Goal: Task Accomplishment & Management: Manage account settings

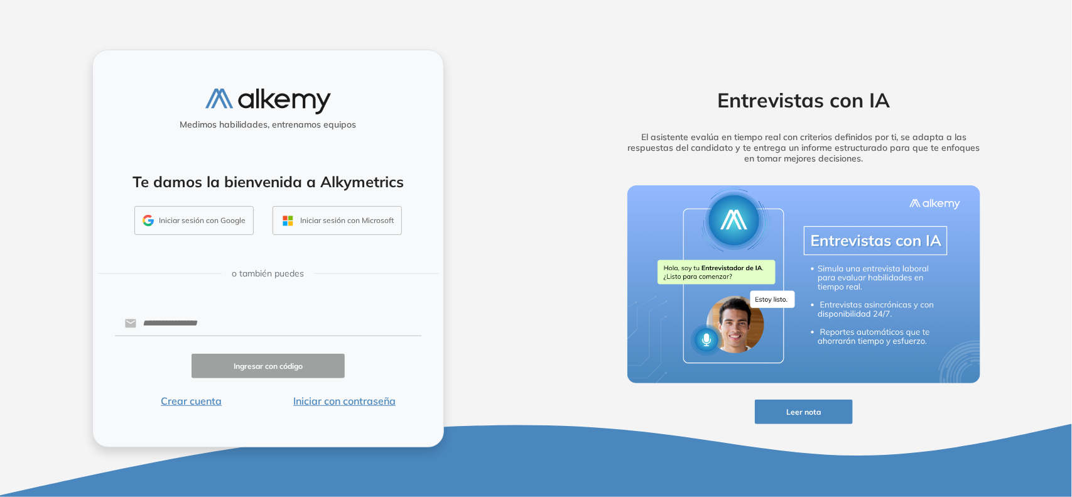
click at [360, 403] on button "Iniciar con contraseña" at bounding box center [344, 400] width 153 height 15
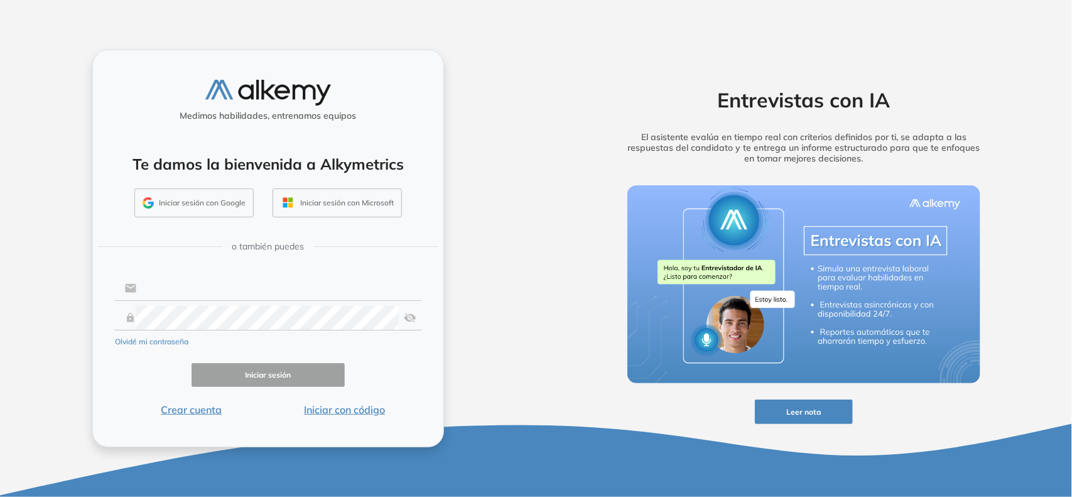
type input "**********"
click at [311, 385] on button "Iniciar sesión" at bounding box center [268, 375] width 153 height 24
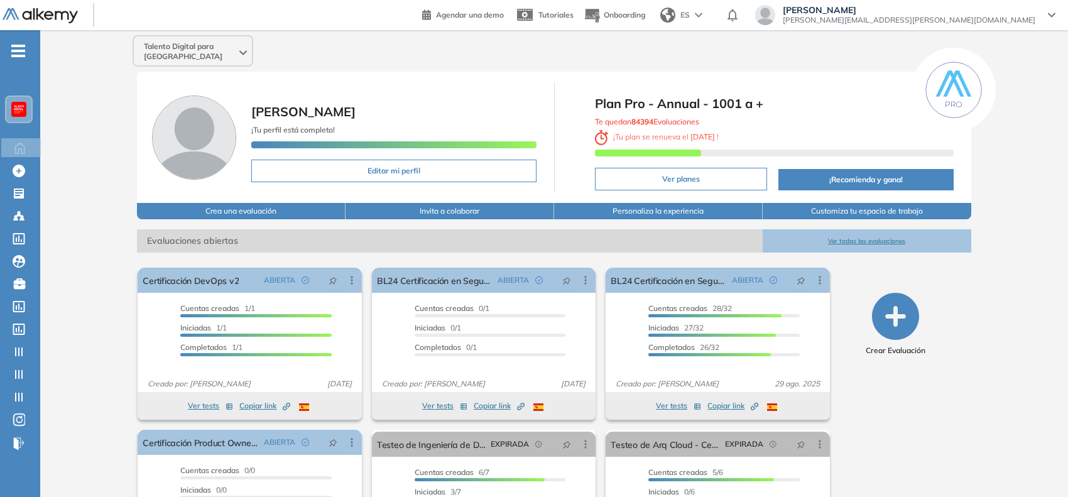
click at [19, 110] on img at bounding box center [19, 109] width 10 height 10
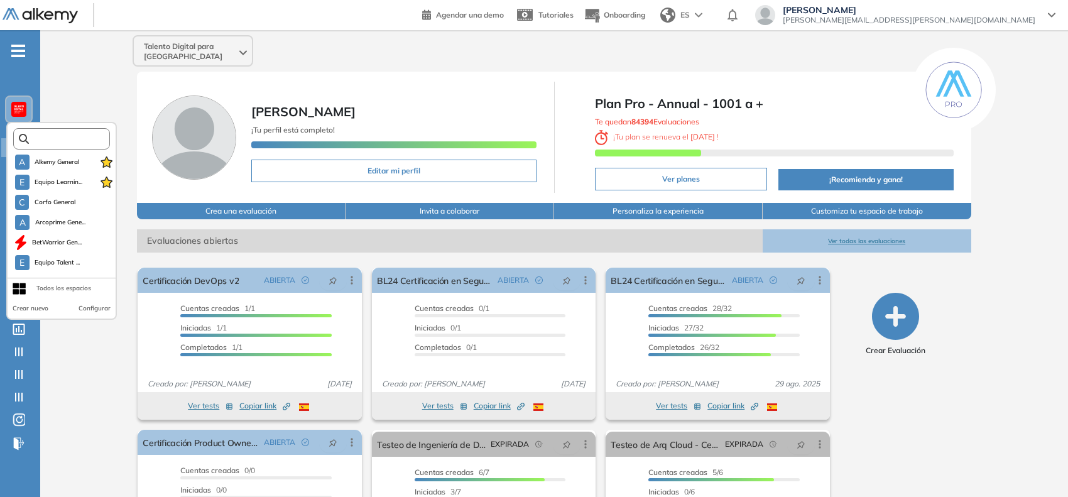
click at [51, 136] on input "text" at bounding box center [65, 138] width 73 height 9
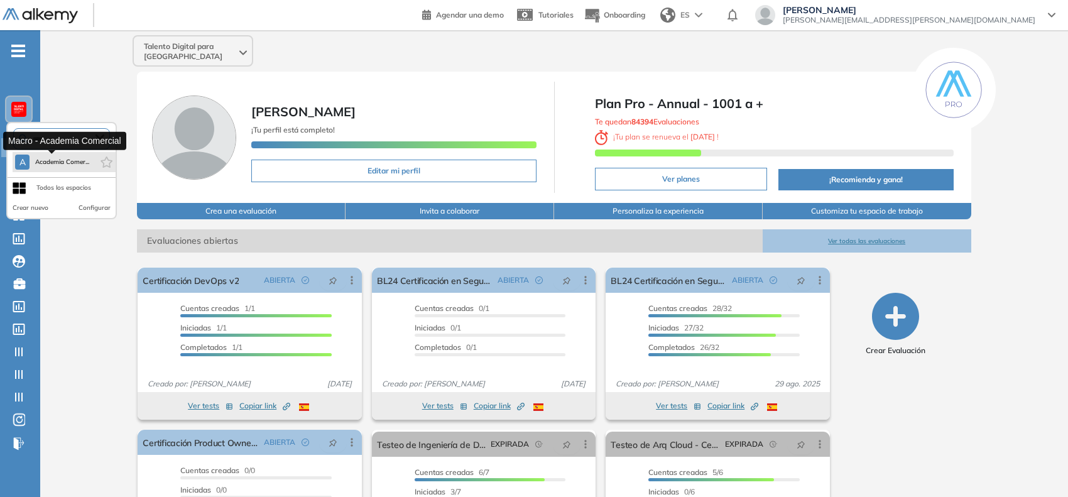
type input "****"
click at [57, 161] on span "Academia Comer..." at bounding box center [62, 162] width 55 height 10
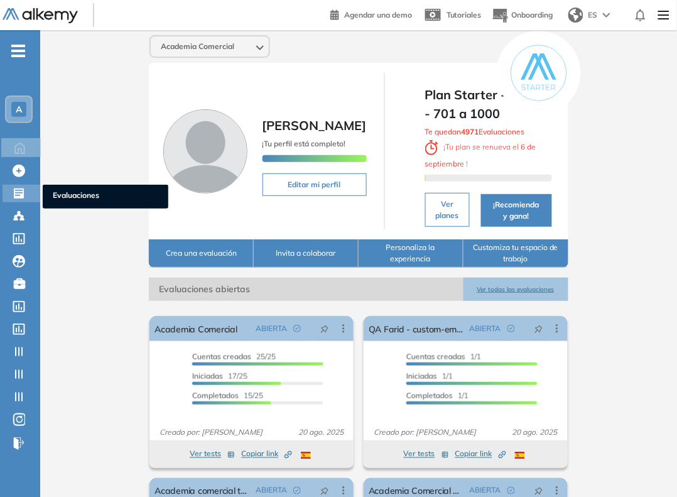
click at [22, 187] on icon at bounding box center [19, 193] width 13 height 13
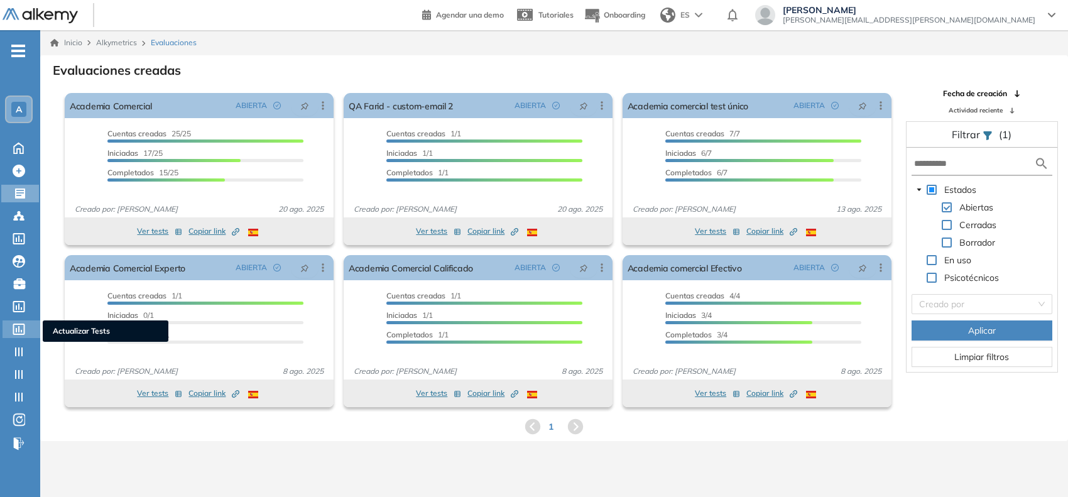
click at [23, 331] on icon at bounding box center [19, 328] width 13 height 11
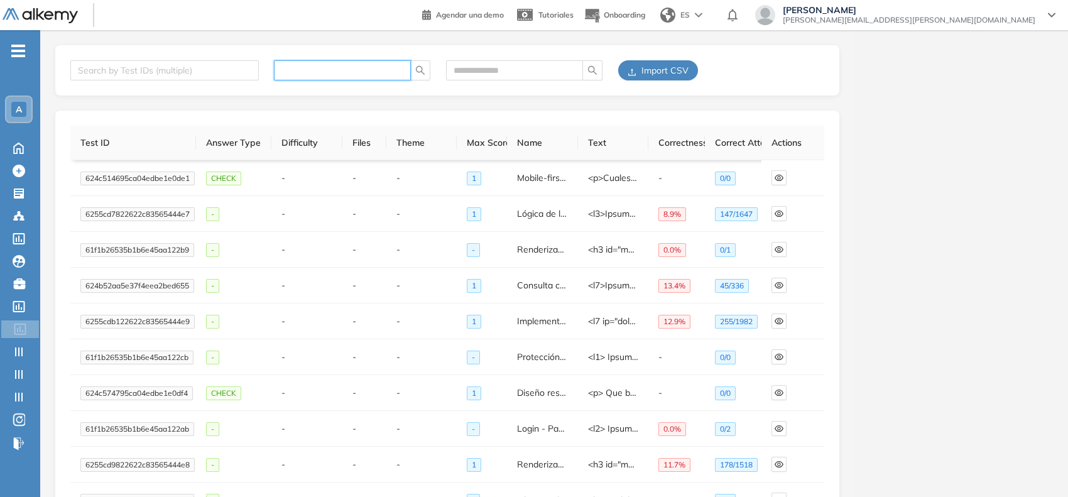
click at [350, 71] on input "text" at bounding box center [337, 70] width 112 height 14
paste input "**********"
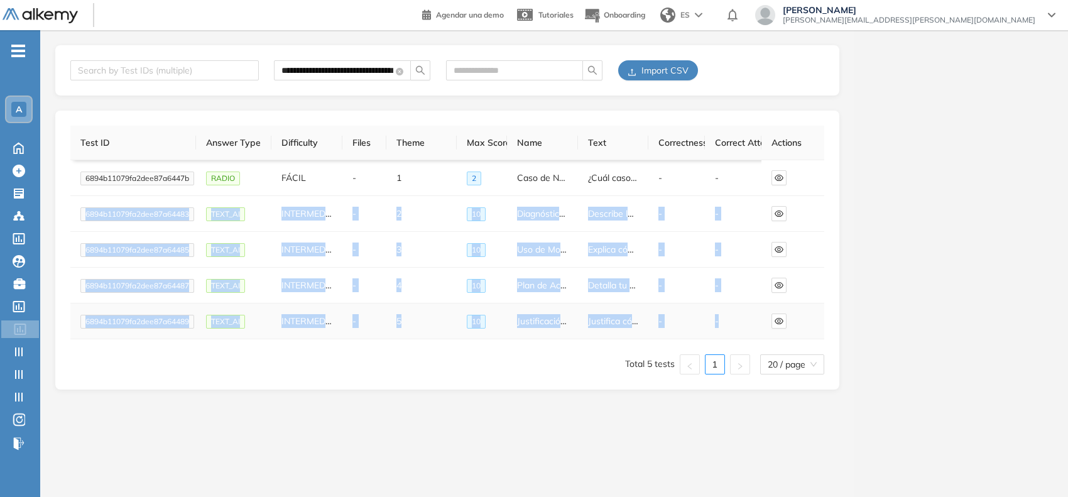
drag, startPoint x: 86, startPoint y: 215, endPoint x: 755, endPoint y: 318, distance: 676.6
click at [755, 318] on tbody "6894b11079fa2dee87a6447b RADIO FÁCIL - 1 2 Caso de Negocio ¿Cuál caso de negoci…" at bounding box center [447, 249] width 754 height 179
copy tbody "3986l00885ip0dol41s68834 AMET_CO ADIPISCING - 6 41 Elitseddoei te in Utlaboree …"
click at [777, 245] on icon "eye" at bounding box center [778, 249] width 9 height 9
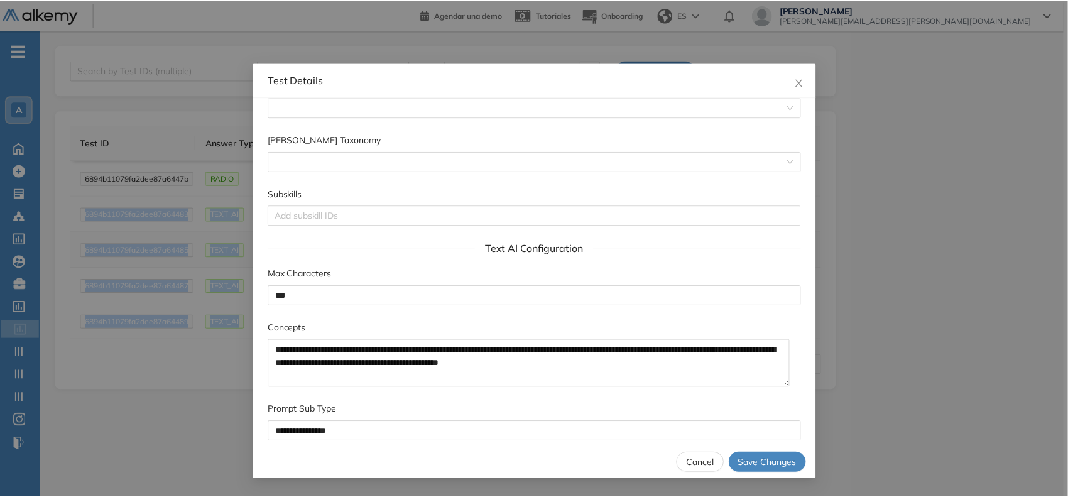
scroll to position [604, 0]
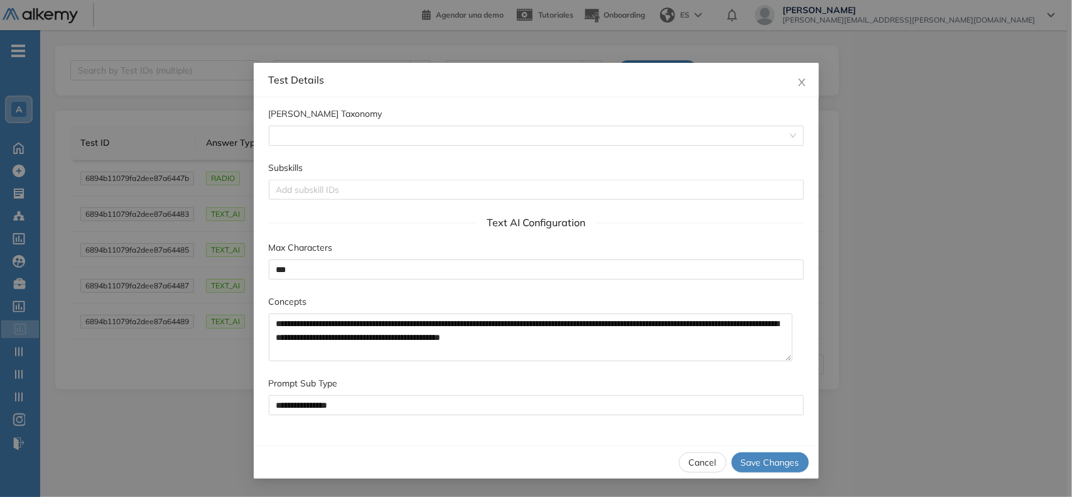
click at [176, 383] on div "**********" at bounding box center [536, 248] width 1072 height 497
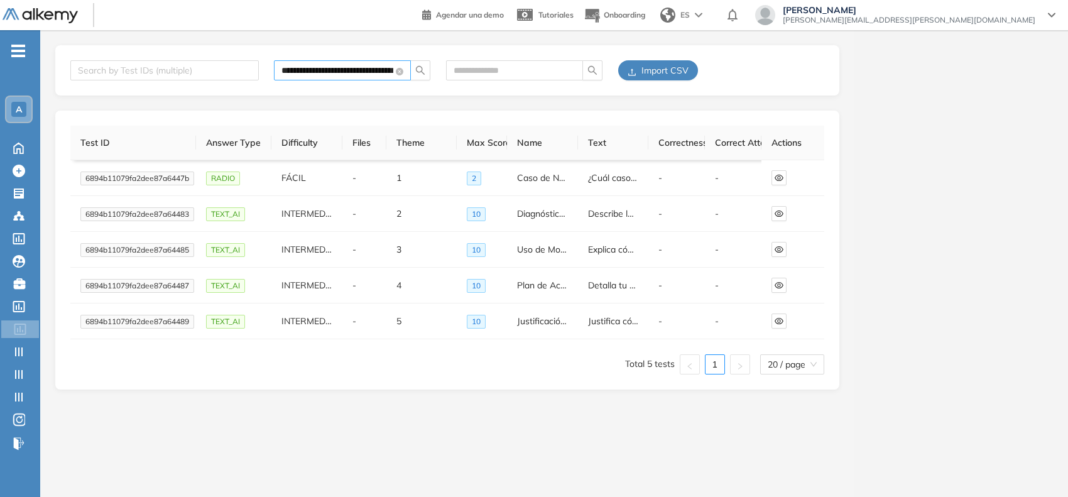
click at [306, 67] on input "**********" at bounding box center [337, 70] width 112 height 14
paste input "text"
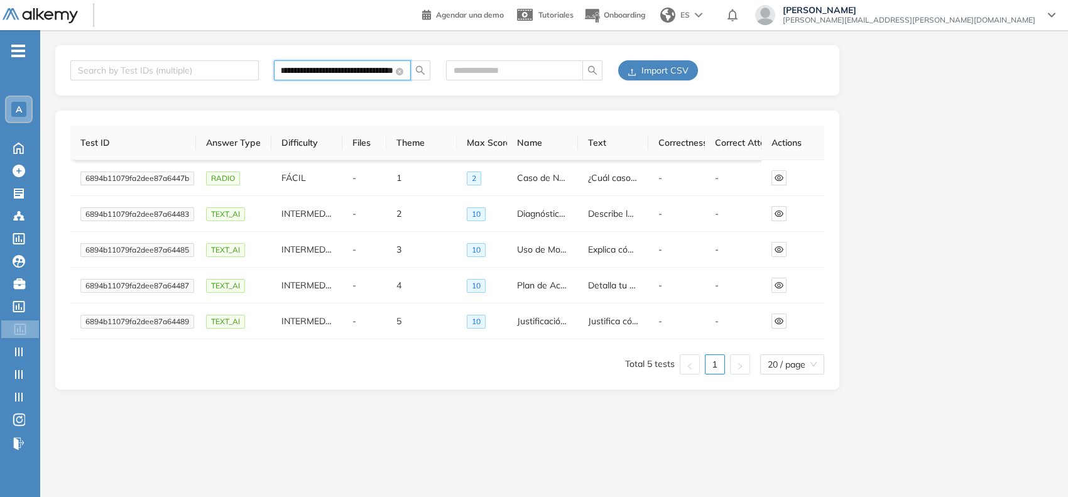
type input "**********"
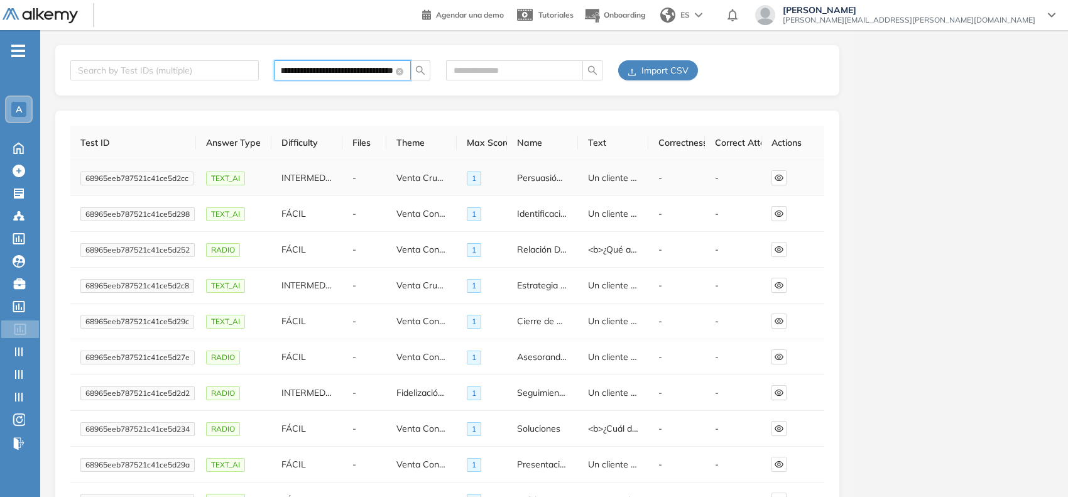
scroll to position [0, 0]
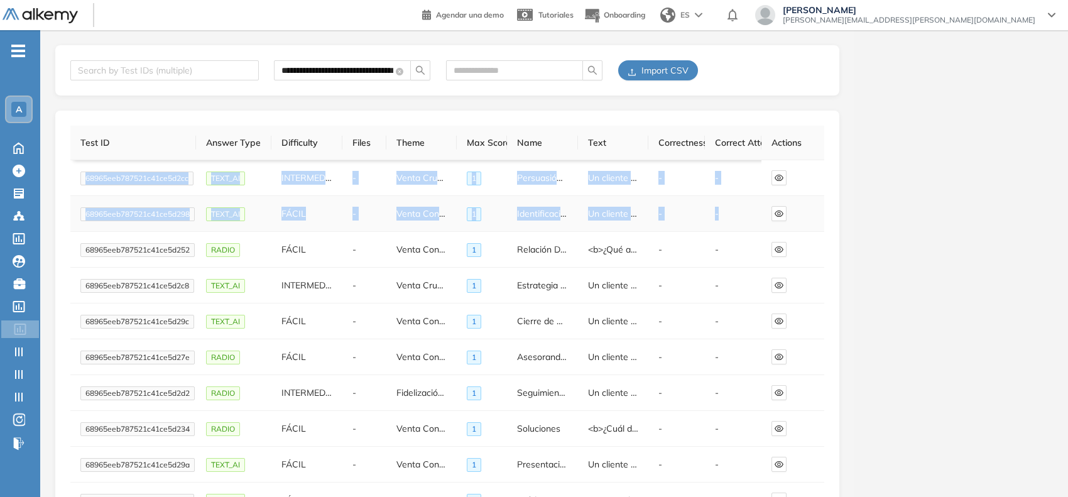
drag, startPoint x: 85, startPoint y: 175, endPoint x: 737, endPoint y: 214, distance: 652.5
copy tbody "68965eeb787521c41ce5d2cc TEXT_AI INTERMEDIA - Venta Cruzada AI 1 Persuasión en …"
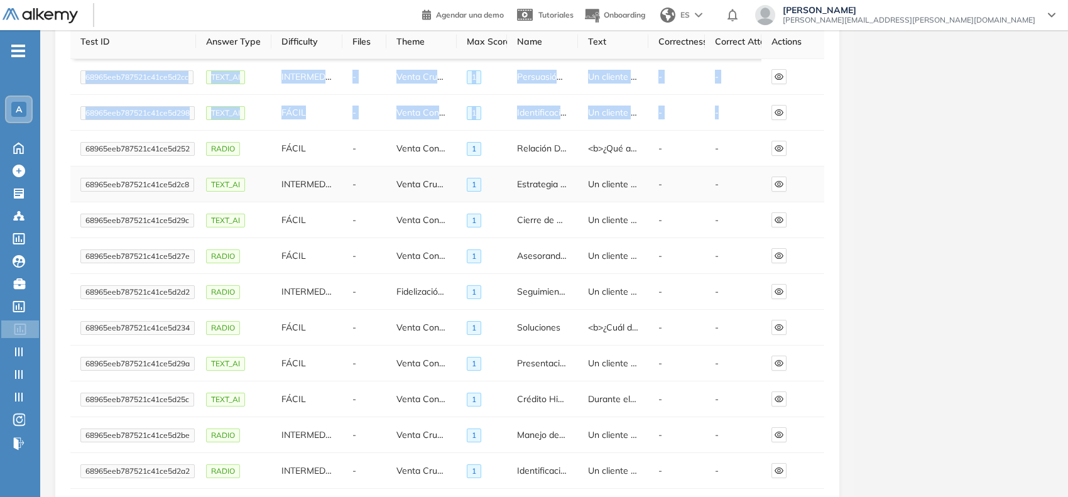
scroll to position [102, 0]
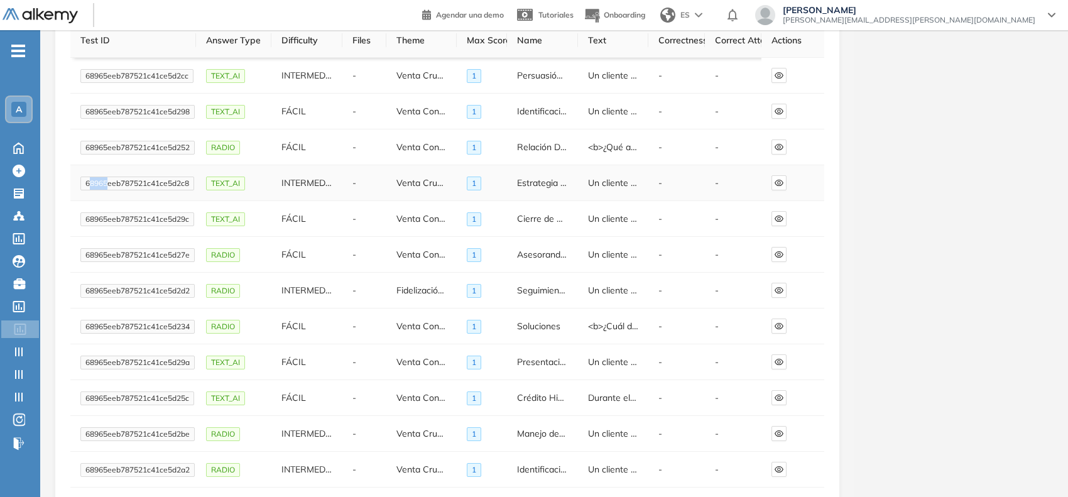
drag, startPoint x: 88, startPoint y: 181, endPoint x: 109, endPoint y: 186, distance: 21.3
click at [109, 186] on span "68965eeb787521c41ce5d2c8" at bounding box center [137, 183] width 114 height 14
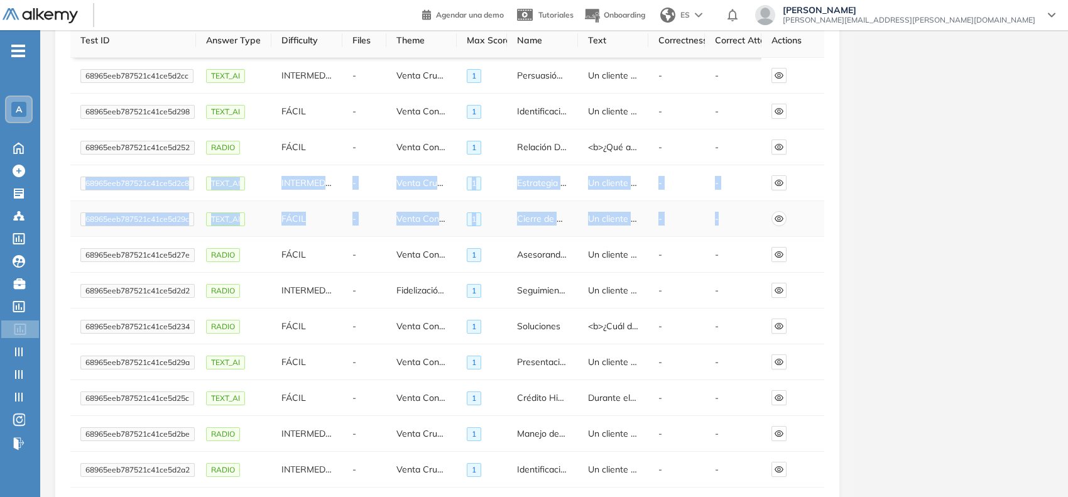
drag, startPoint x: 86, startPoint y: 181, endPoint x: 779, endPoint y: 217, distance: 694.3
click at [779, 217] on tbody "68965eeb787521c41ce5d2cc TEXT_AI INTERMEDIA - Venta Cruzada AI 1 Persuasión en …" at bounding box center [447, 416] width 754 height 716
copy tbody "68965eeb787521c41ce5d2c8 TEXT_AI INTERMEDIA - Venta Cruzada AI 1 Estrategia de …"
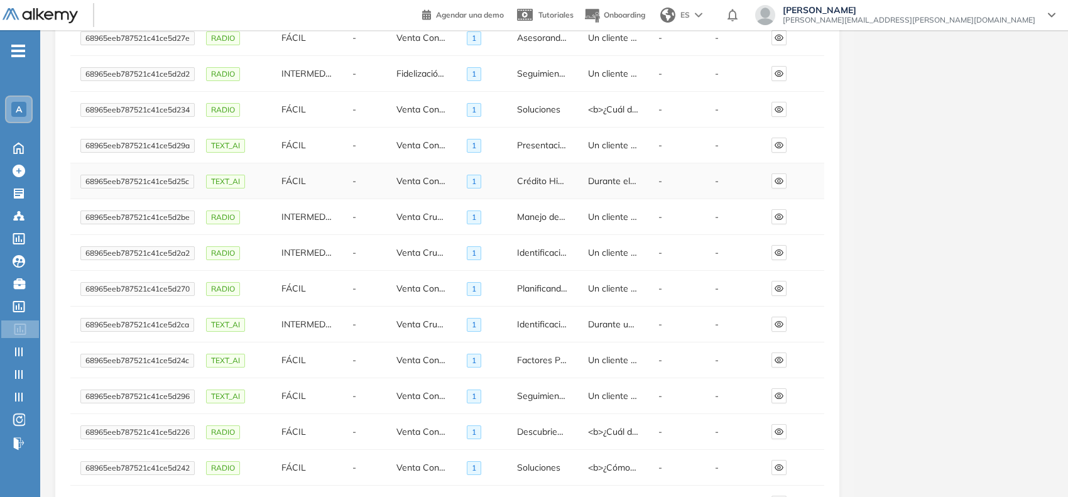
scroll to position [327, 0]
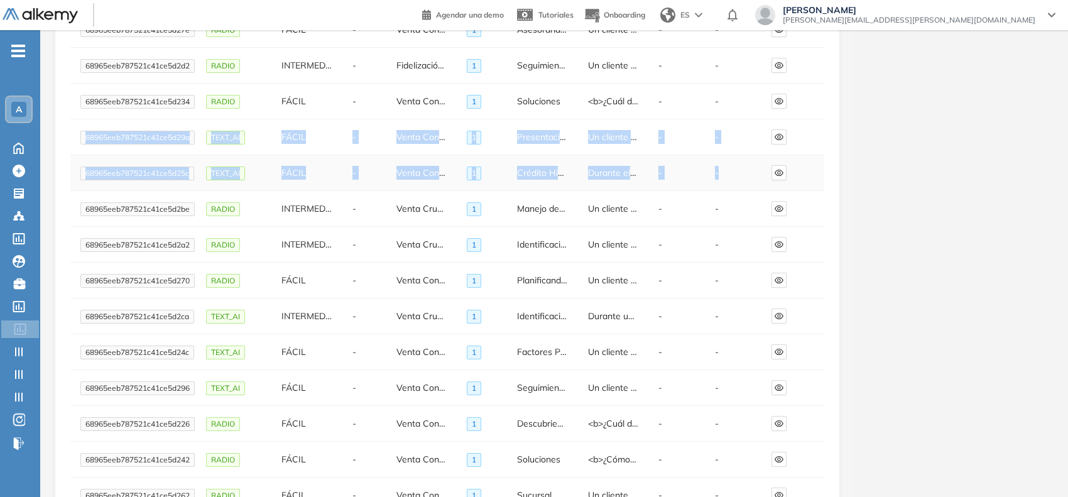
drag, startPoint x: 83, startPoint y: 136, endPoint x: 739, endPoint y: 182, distance: 657.3
click at [739, 182] on tbody "68965eeb787521c41ce5d2cc TEXT_AI INTERMEDIA - Venta Cruzada AI 1 Persuasión en …" at bounding box center [447, 191] width 754 height 716
copy tbody "68965eeb787521c41ce5d29a TEXT_AI FÁCIL - Venta Consultiva AI 1 Presentación de …"
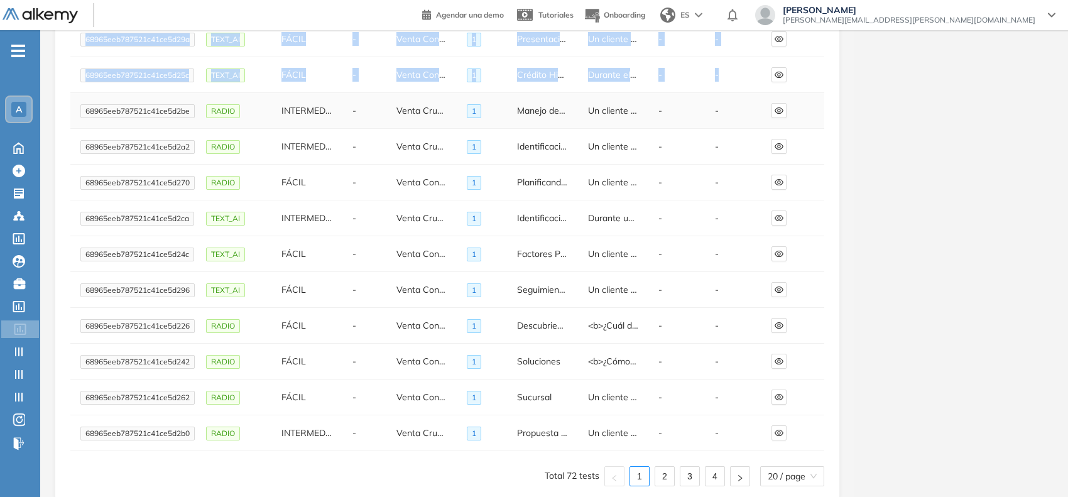
scroll to position [447, 0]
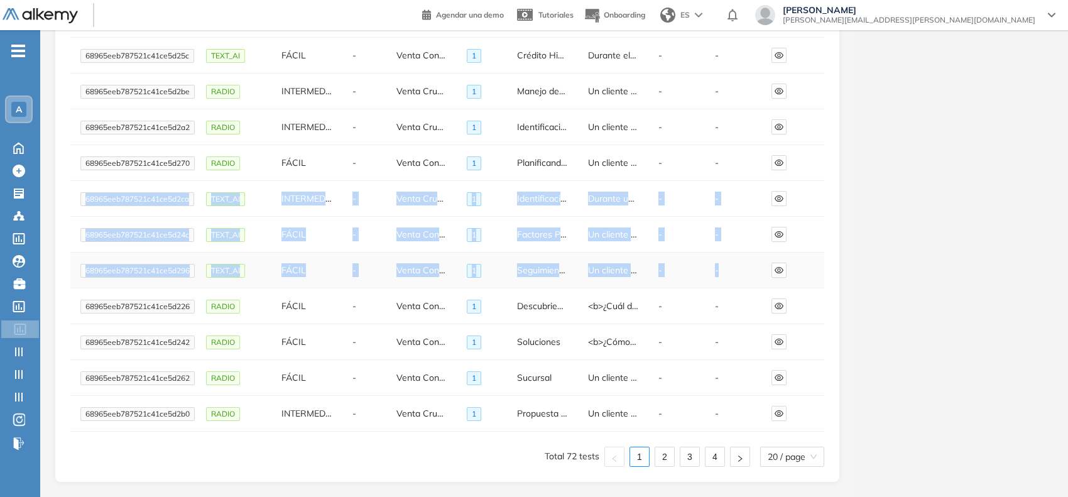
drag, startPoint x: 84, startPoint y: 196, endPoint x: 729, endPoint y: 262, distance: 648.3
click at [729, 262] on tbody "68965eeb787521c41ce5d2cc TEXT_AI INTERMEDIA - Venta Cruzada AI 1 Persuasión en …" at bounding box center [447, 74] width 754 height 716
copy tbody "79427lor165347i99do9s5am CONS_AD ELITSEDDOE - Tempo Incidid UT 6 Laboreetdolore…"
click at [669, 456] on link "2" at bounding box center [664, 456] width 19 height 19
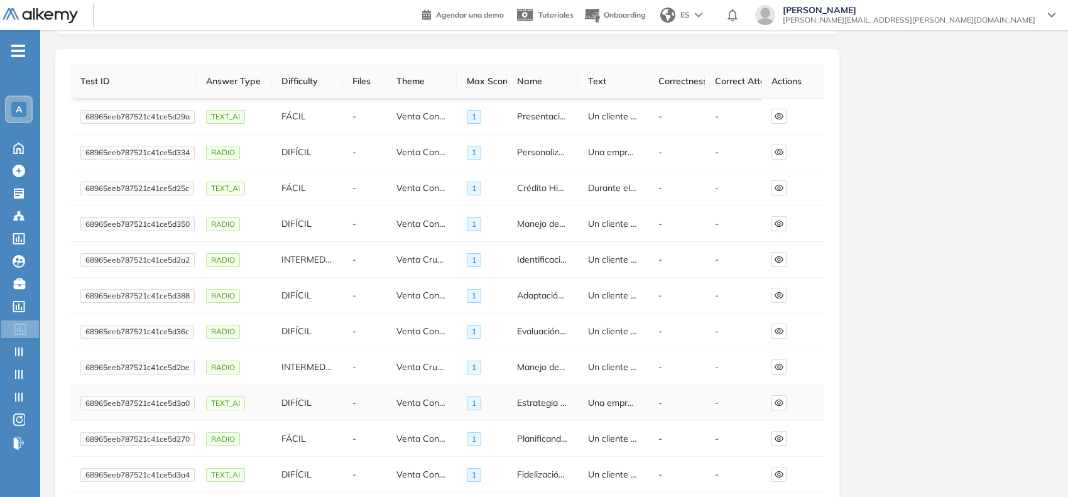
scroll to position [60, 0]
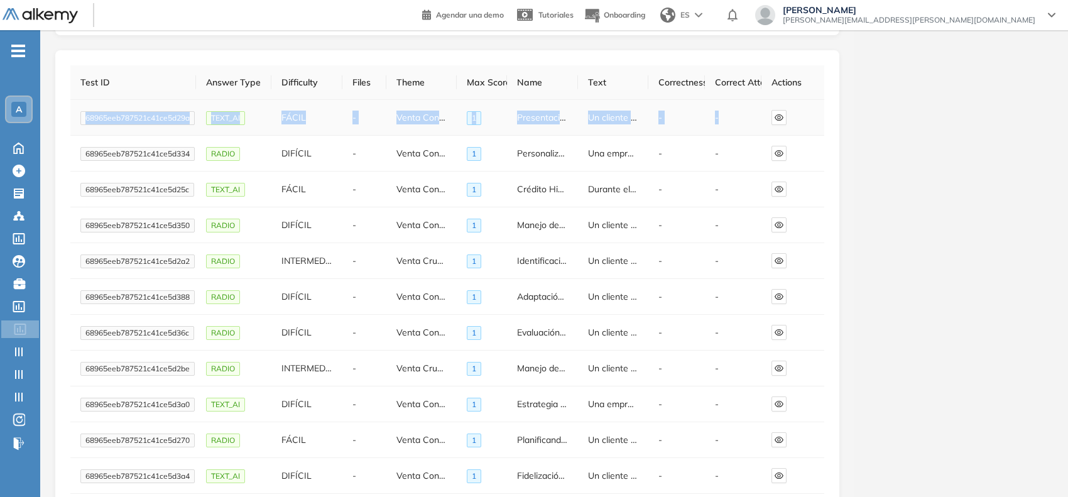
drag, startPoint x: 86, startPoint y: 114, endPoint x: 756, endPoint y: 119, distance: 669.5
click at [756, 119] on tr "68965eeb787521c41ce5d29a TEXT_AI FÁCIL - Venta Consultiva AI 1 Presentación de …" at bounding box center [447, 118] width 754 height 36
copy tr "68965eeb787521c41ce5d29a TEXT_AI FÁCIL - Venta Consultiva AI 1 Presentación de …"
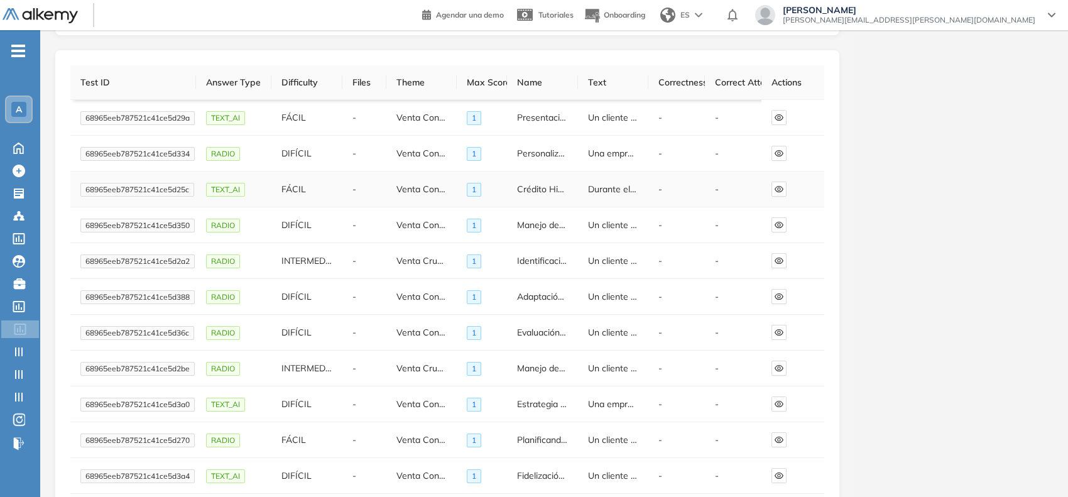
click at [89, 189] on span "68965eeb787521c41ce5d25c" at bounding box center [137, 190] width 114 height 14
drag, startPoint x: 85, startPoint y: 189, endPoint x: 804, endPoint y: 189, distance: 719.1
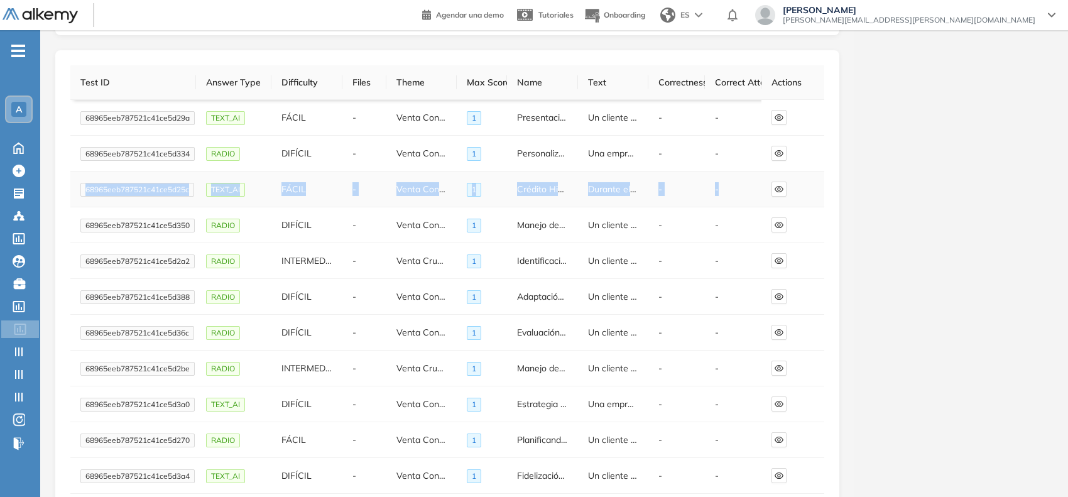
click at [804, 189] on tr "68965eeb787521c41ce5d25c TEXT_AI FÁCIL - Venta Consultiva AI 1 Crédito Hipoteca…" at bounding box center [447, 189] width 754 height 36
copy tr "68965eeb787521c41ce5d25c TEXT_AI FÁCIL - Venta Consultiva AI 1 Crédito Hipoteca…"
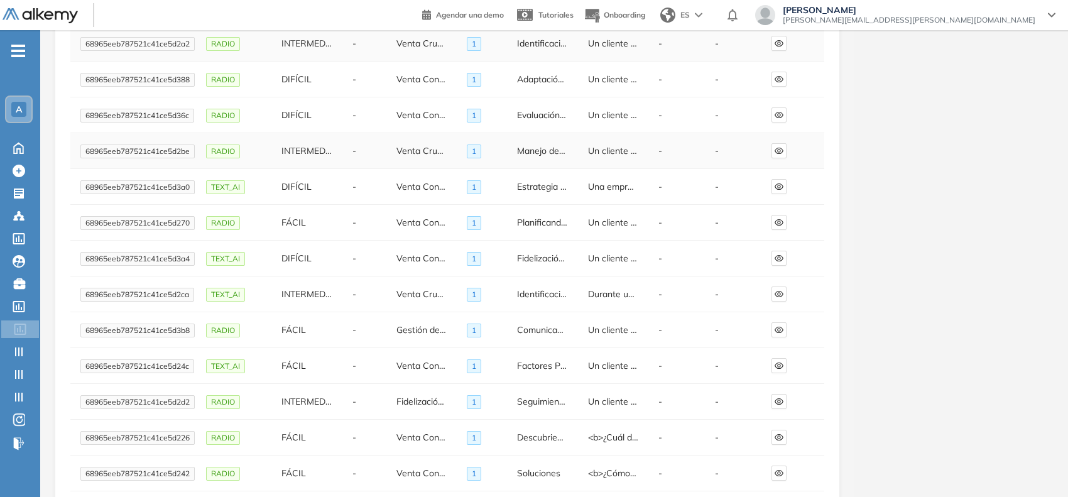
scroll to position [279, 0]
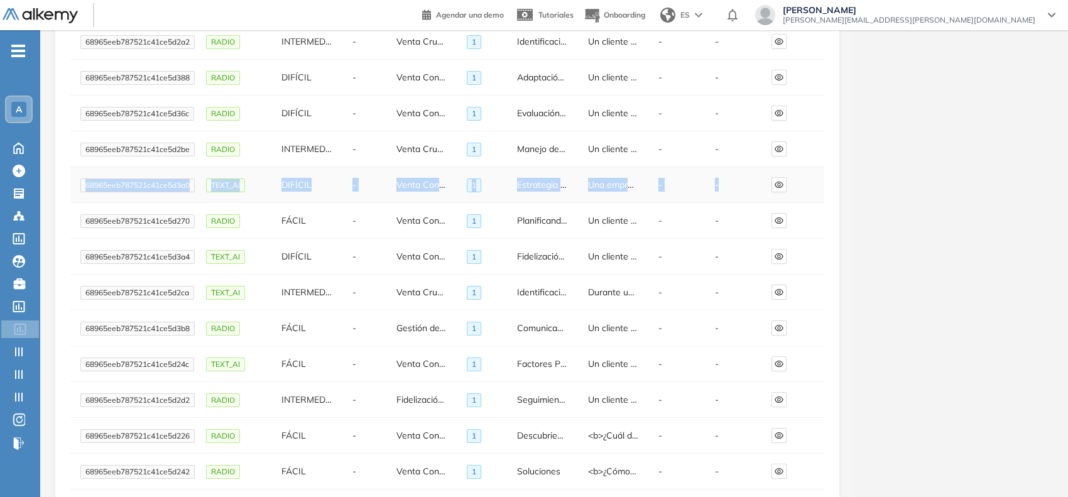
drag, startPoint x: 86, startPoint y: 187, endPoint x: 740, endPoint y: 177, distance: 653.8
click at [740, 177] on tr "68965eeb787521c41ce5d3a0 TEXT_AI DIFÍCIL - Venta Consultiva AI 1 Estrategia par…" at bounding box center [447, 185] width 754 height 36
copy tr "68965eeb787521c41ce5d3a0 TEXT_AI DIFÍCIL - Venta Consultiva AI 1 Estrategia par…"
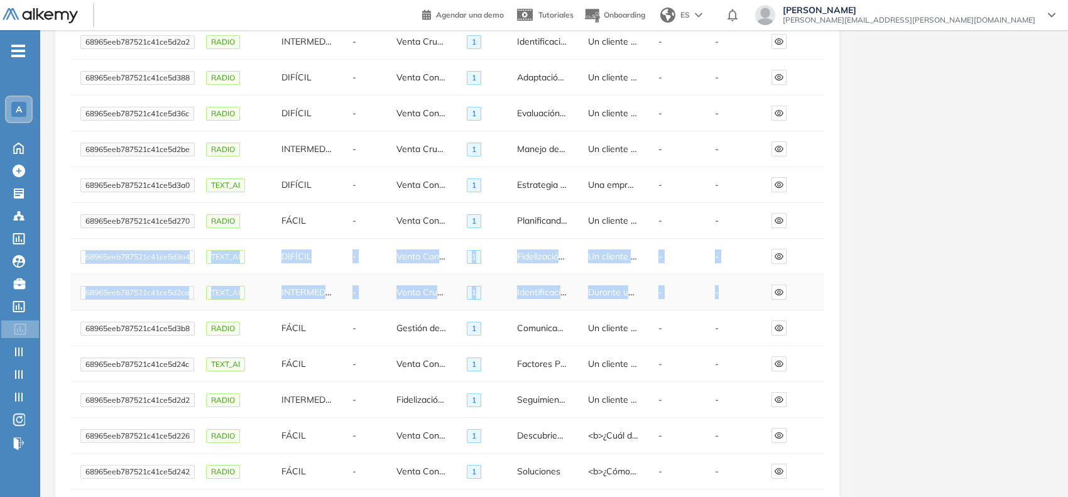
drag, startPoint x: 86, startPoint y: 256, endPoint x: 732, endPoint y: 299, distance: 647.1
click at [732, 299] on tbody "68965eeb787521c41ce5d29a TEXT_AI FÁCIL - Venta Consultiva AI 1 Presentación de …" at bounding box center [447, 239] width 754 height 716
copy tbody "68965eeb787521c41ce5d3a4 TEXT_AI DIFÍCIL - Venta Consultiva AI 1 Fidelización E…"
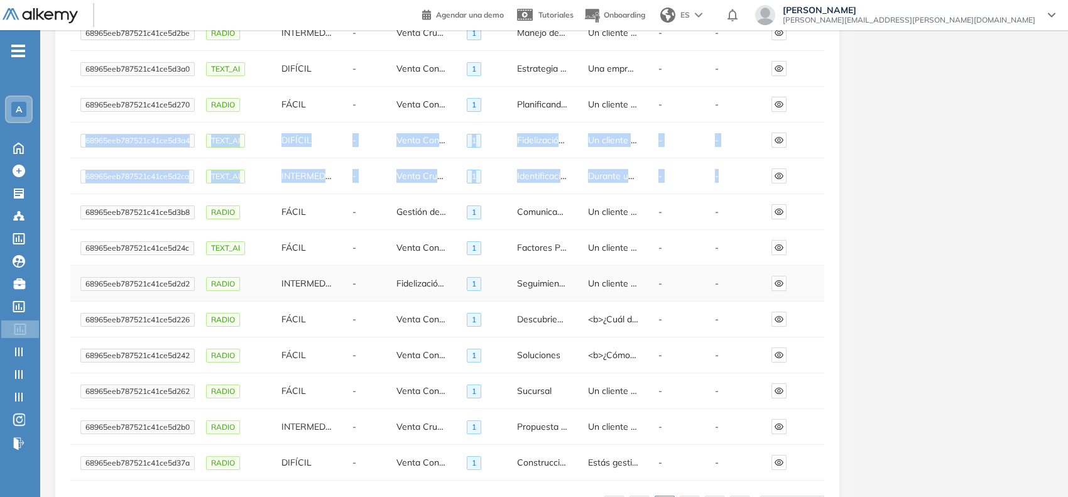
scroll to position [447, 0]
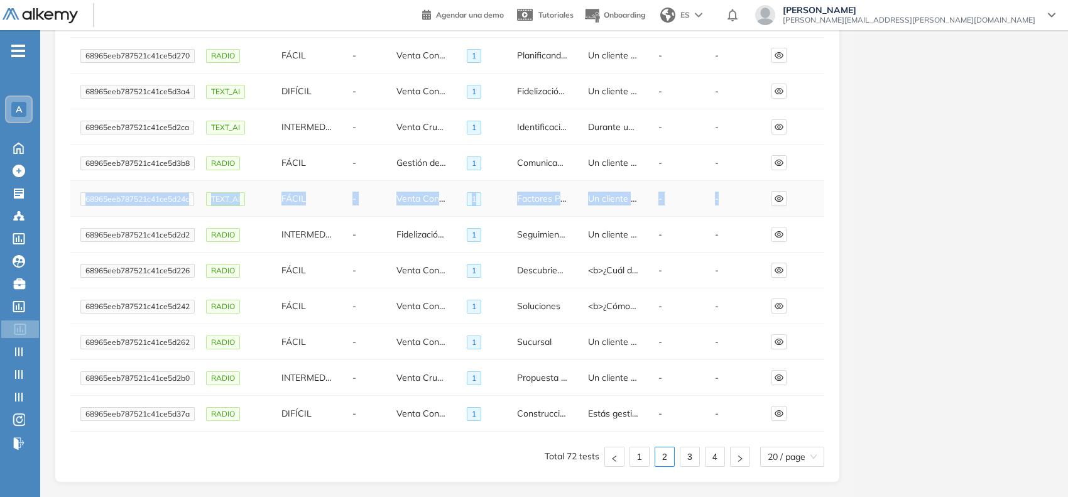
drag, startPoint x: 84, startPoint y: 198, endPoint x: 739, endPoint y: 193, distance: 655.7
click at [739, 193] on tr "68965eeb787521c41ce5d24c TEXT_AI FÁCIL - Venta Consultiva AI 1 Factores Princip…" at bounding box center [447, 199] width 754 height 36
copy tr "68965eeb787521c41ce5d24c TEXT_AI FÁCIL - Venta Consultiva AI 1 Factores Princip…"
click at [680, 450] on link "3" at bounding box center [689, 456] width 19 height 19
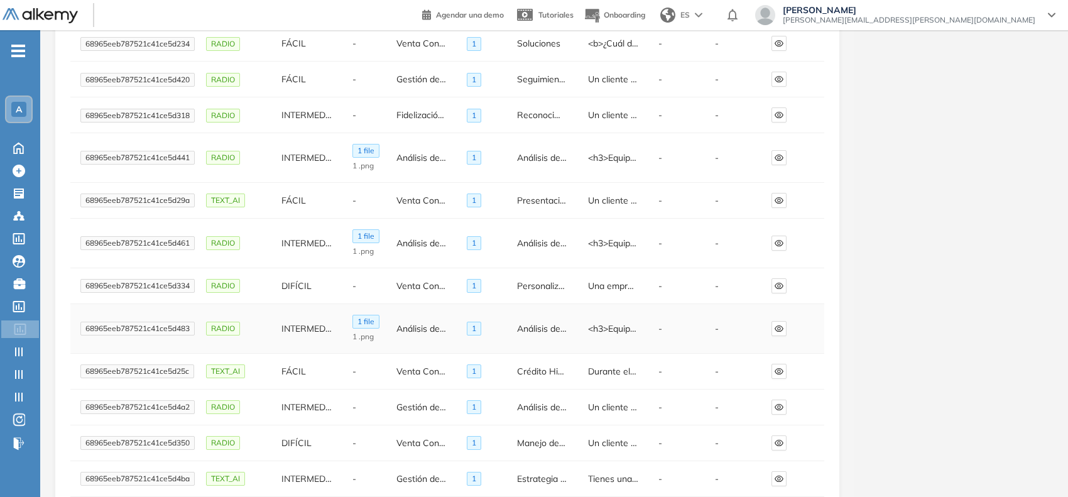
scroll to position [171, 0]
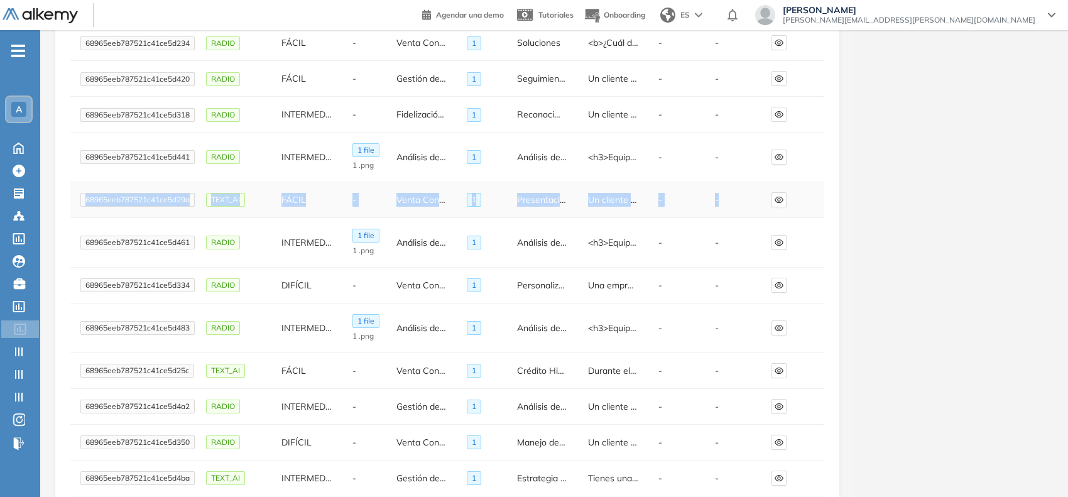
drag, startPoint x: 86, startPoint y: 201, endPoint x: 739, endPoint y: 205, distance: 653.2
click at [739, 205] on tr "68965eeb787521c41ce5d29a TEXT_AI FÁCIL - Venta Consultiva AI 1 Presentación de …" at bounding box center [447, 200] width 754 height 36
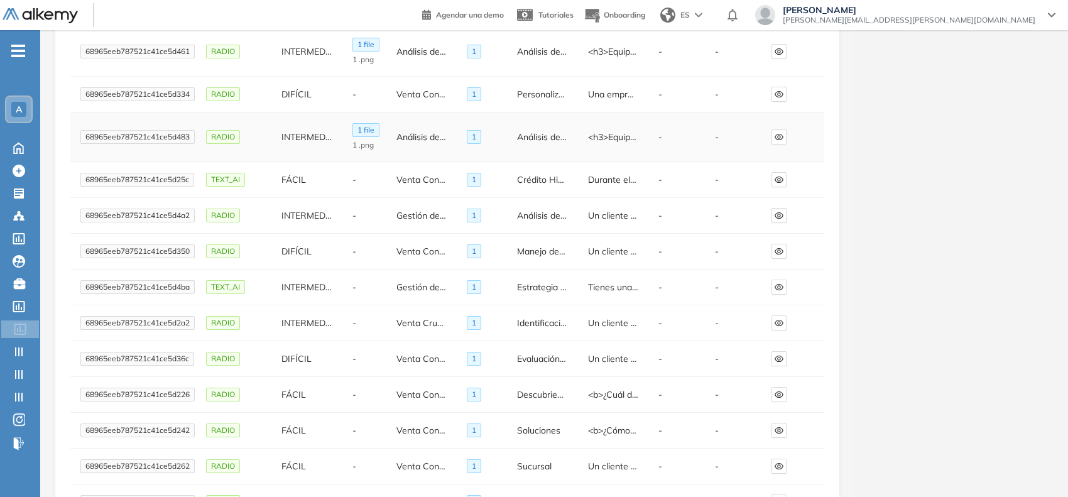
scroll to position [364, 0]
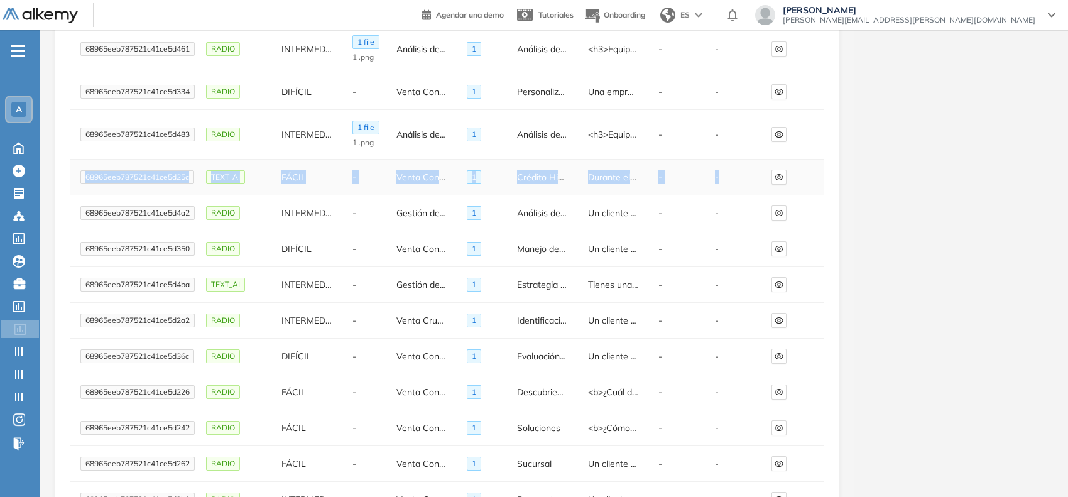
drag, startPoint x: 85, startPoint y: 176, endPoint x: 745, endPoint y: 174, distance: 660.1
click at [745, 174] on tr "68965eeb787521c41ce5d25c TEXT_AI FÁCIL - Venta Consultiva AI 1 Crédito Hipoteca…" at bounding box center [447, 178] width 754 height 36
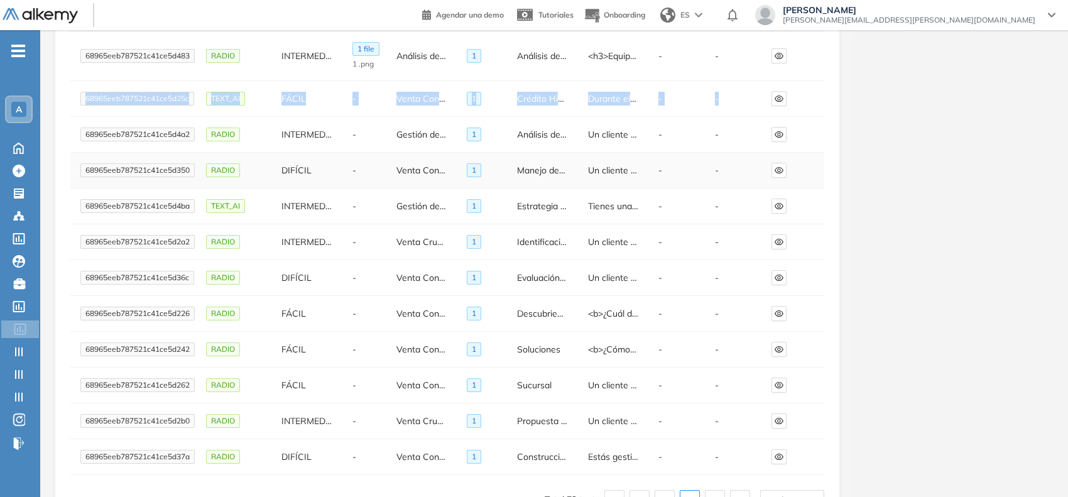
scroll to position [487, 0]
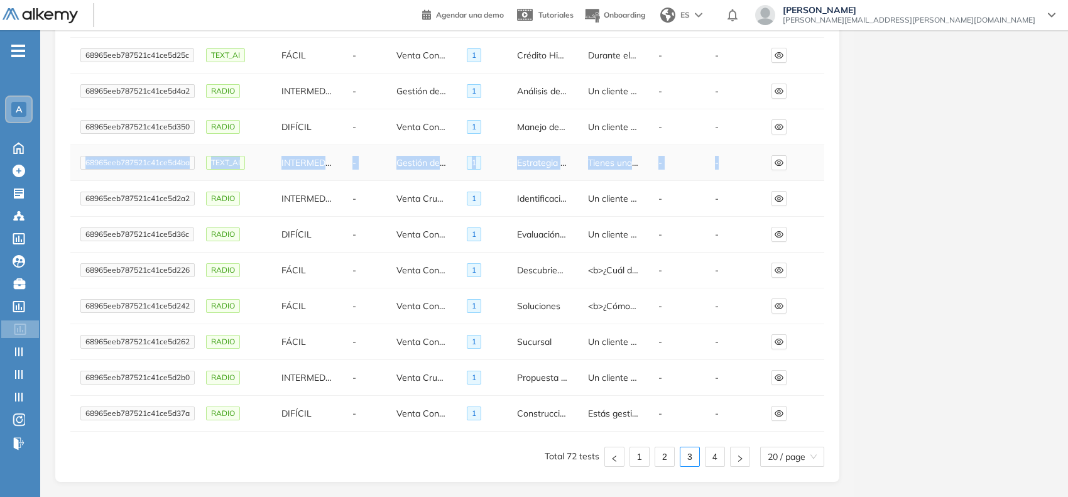
drag, startPoint x: 87, startPoint y: 162, endPoint x: 742, endPoint y: 161, distance: 655.0
click at [742, 161] on tr "68965eeb787521c41ce5d4ba TEXT_AI INTERMEDIA - Gestión de clientes AI 1 Estrateg…" at bounding box center [447, 163] width 754 height 36
click at [713, 453] on link "4" at bounding box center [714, 456] width 19 height 19
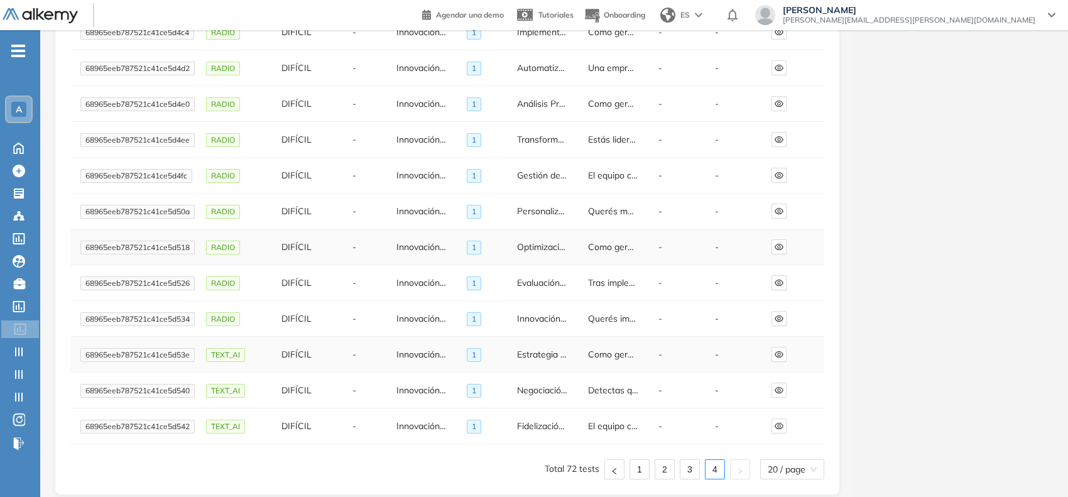
scroll to position [160, 0]
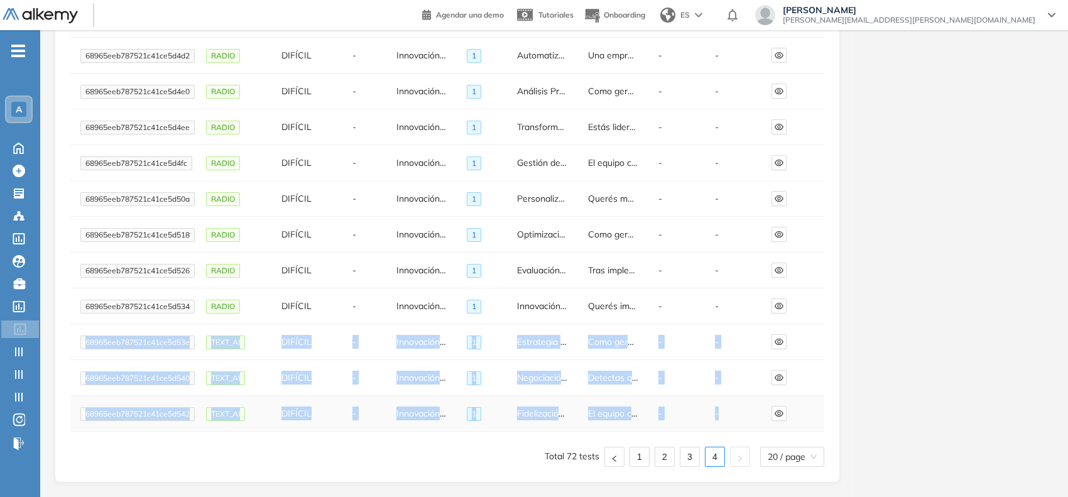
drag, startPoint x: 85, startPoint y: 340, endPoint x: 736, endPoint y: 421, distance: 655.7
click at [736, 421] on tbody "68965eeb787521c41ce5d4c4 RADIO DIFÍCIL - Innovación en la Gestión Comercial MC …" at bounding box center [447, 217] width 754 height 430
click at [793, 458] on span "20 / page" at bounding box center [791, 456] width 49 height 19
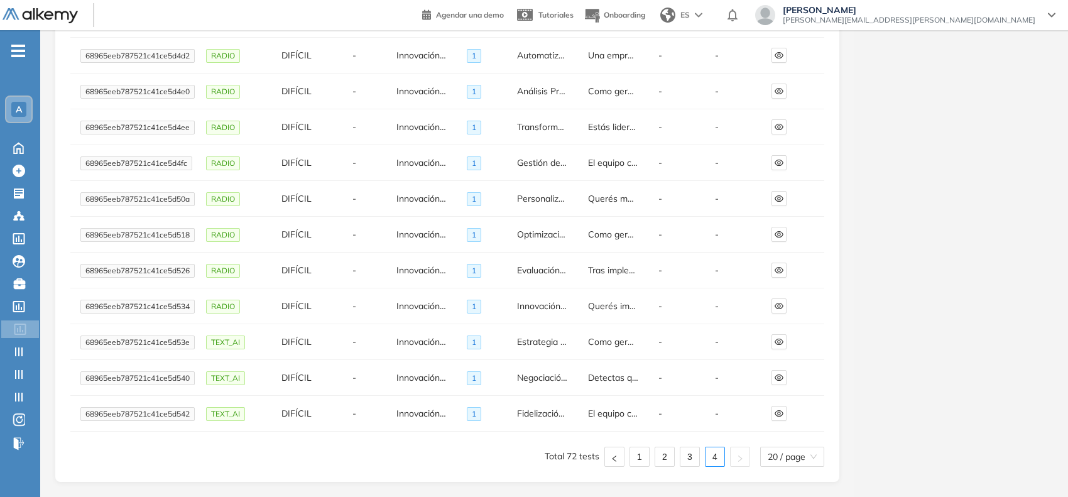
click at [871, 405] on div "**********" at bounding box center [553, 184] width 1027 height 625
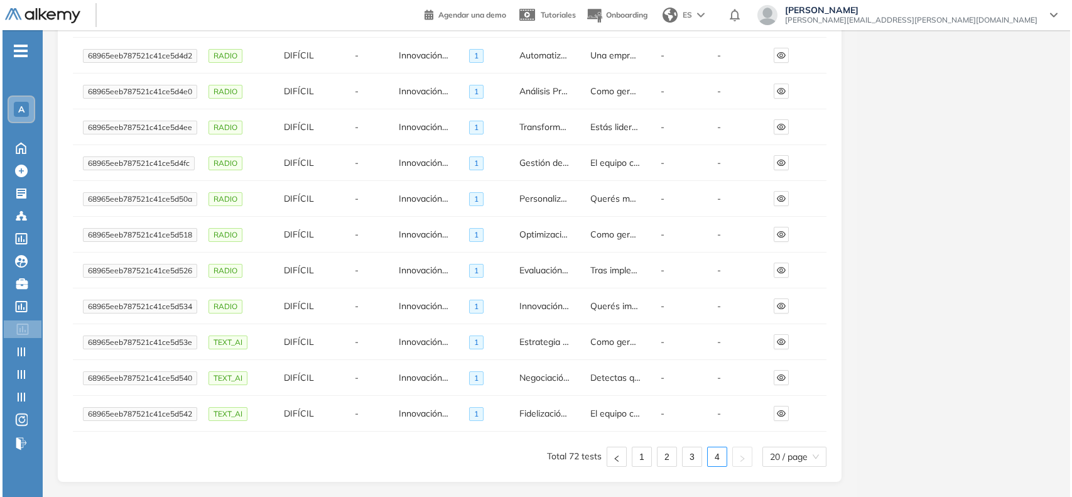
scroll to position [0, 0]
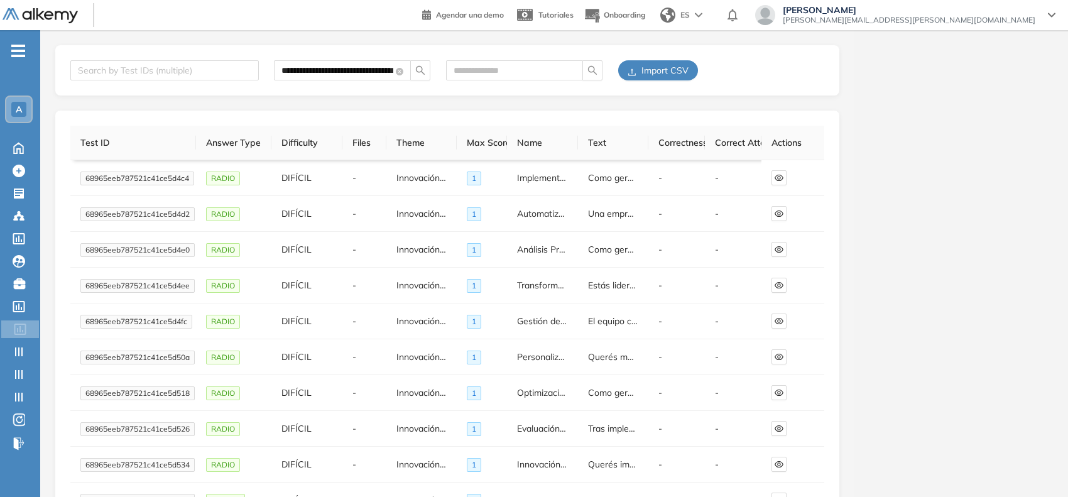
click at [667, 67] on span "Import CSV" at bounding box center [664, 70] width 47 height 14
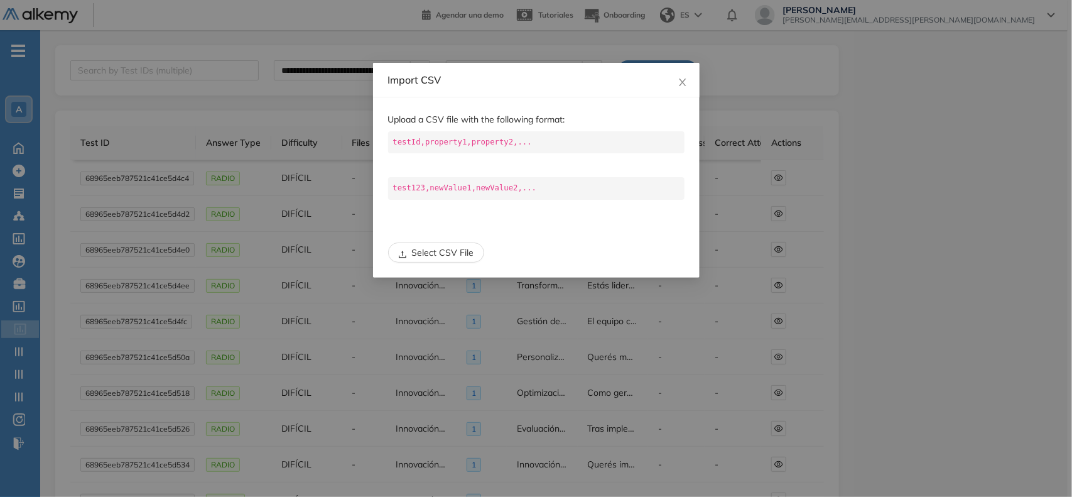
click at [278, 102] on div "Import CSV Upload a CSV file with the following format: testId,property1,proper…" at bounding box center [536, 248] width 1072 height 497
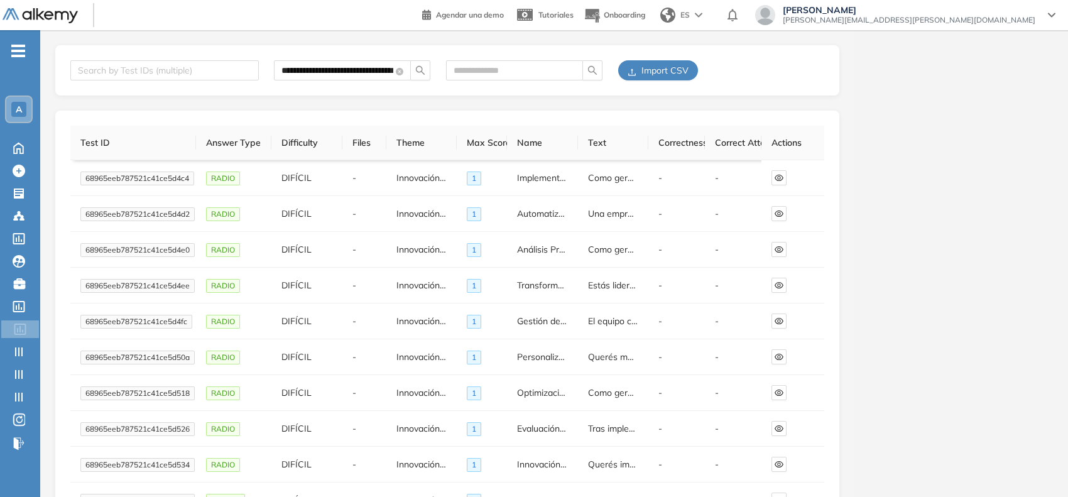
click at [18, 106] on span "A" at bounding box center [19, 109] width 6 height 10
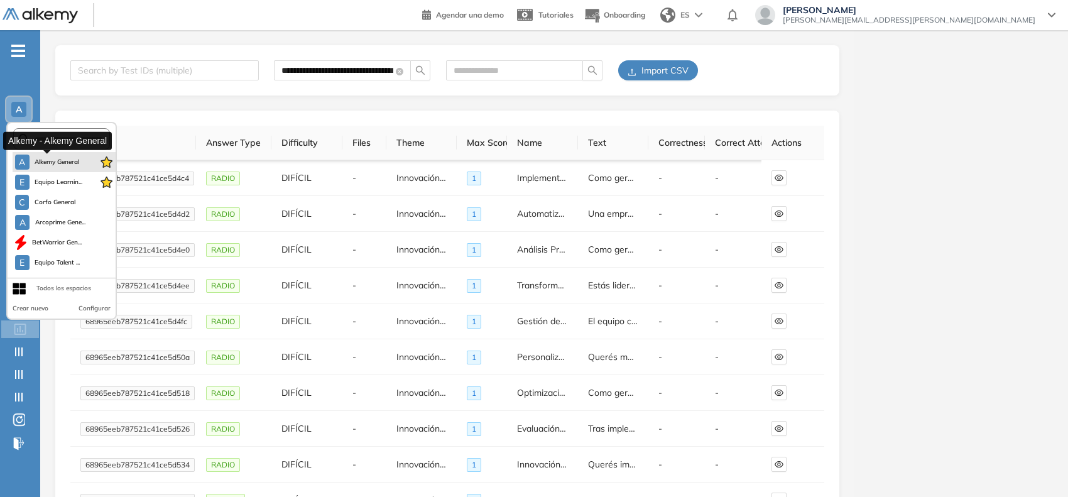
click at [51, 158] on span "Alkemy General" at bounding box center [57, 162] width 45 height 10
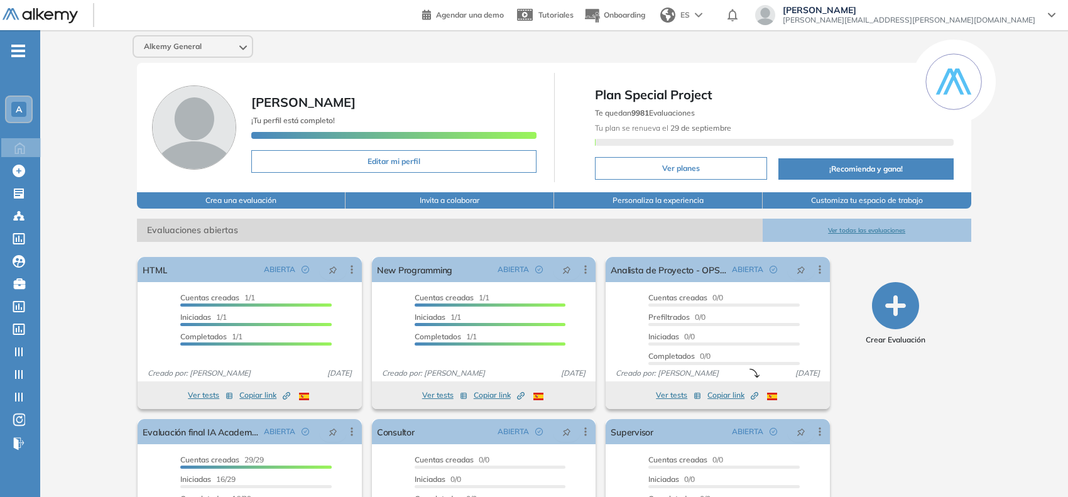
click at [17, 294] on ul "A Home Home Crear Evaluación Crear Evaluación Evaluaciones Evaluaciones Candida…" at bounding box center [20, 252] width 40 height 404
click at [18, 298] on div at bounding box center [20, 305] width 15 height 15
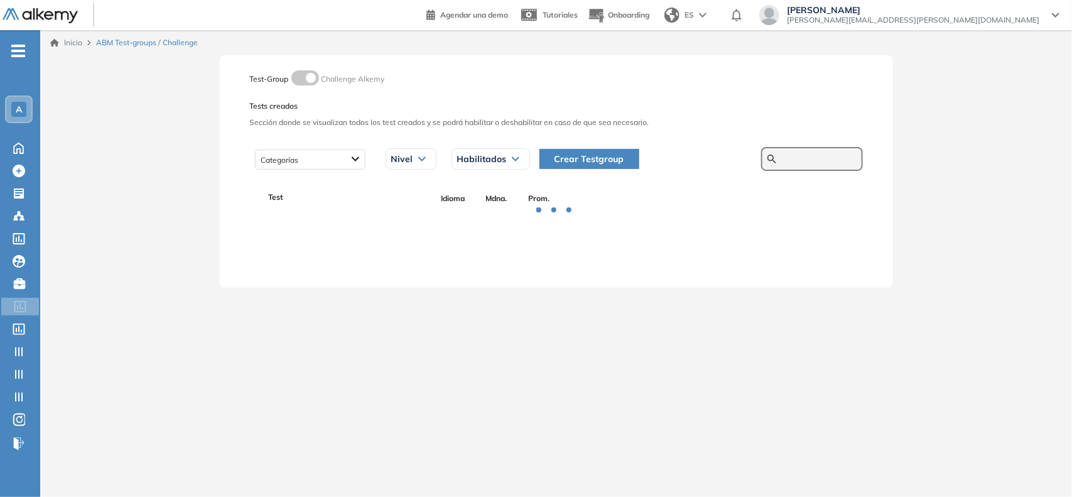
click at [793, 160] on input "text" at bounding box center [818, 158] width 75 height 11
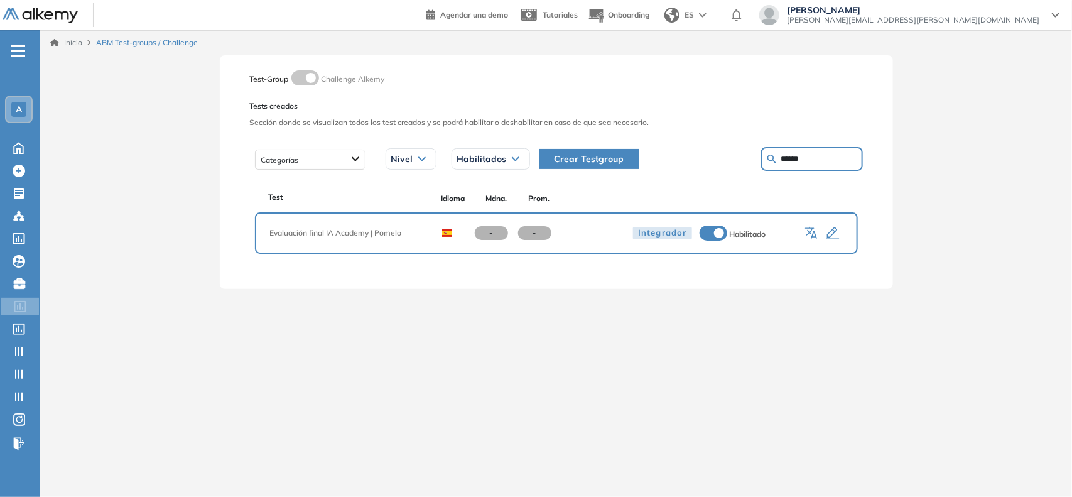
click at [793, 160] on input "******" at bounding box center [818, 158] width 75 height 11
type input "**"
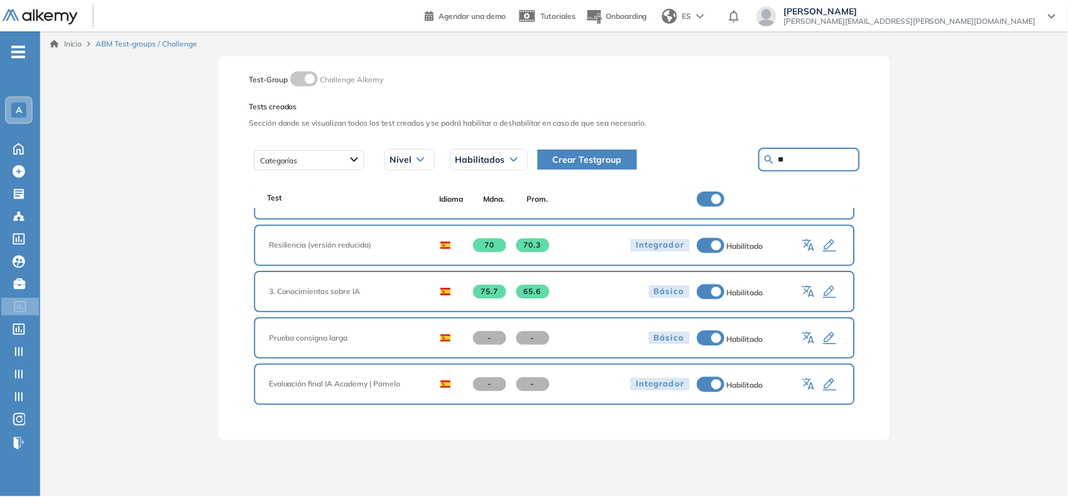
scroll to position [570, 0]
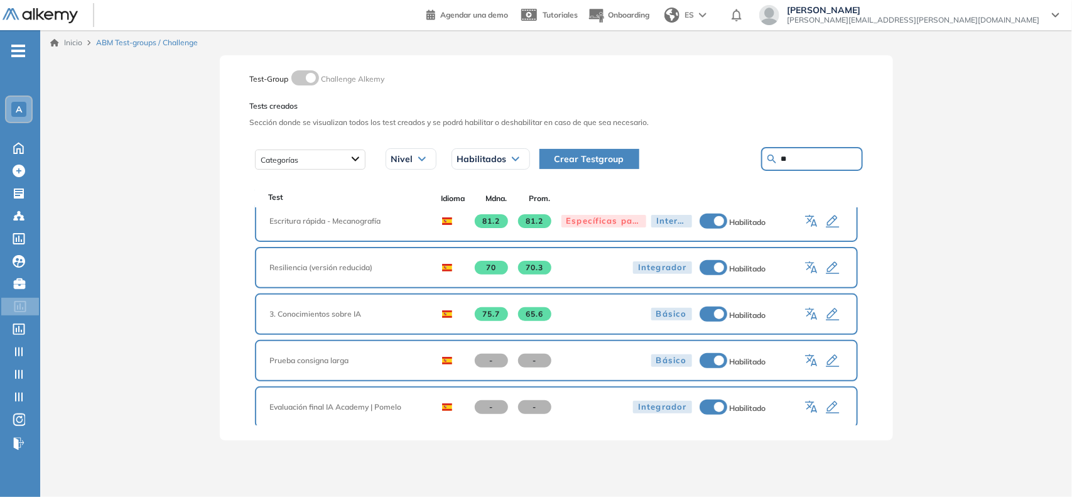
click at [827, 307] on icon "button" at bounding box center [832, 314] width 15 height 15
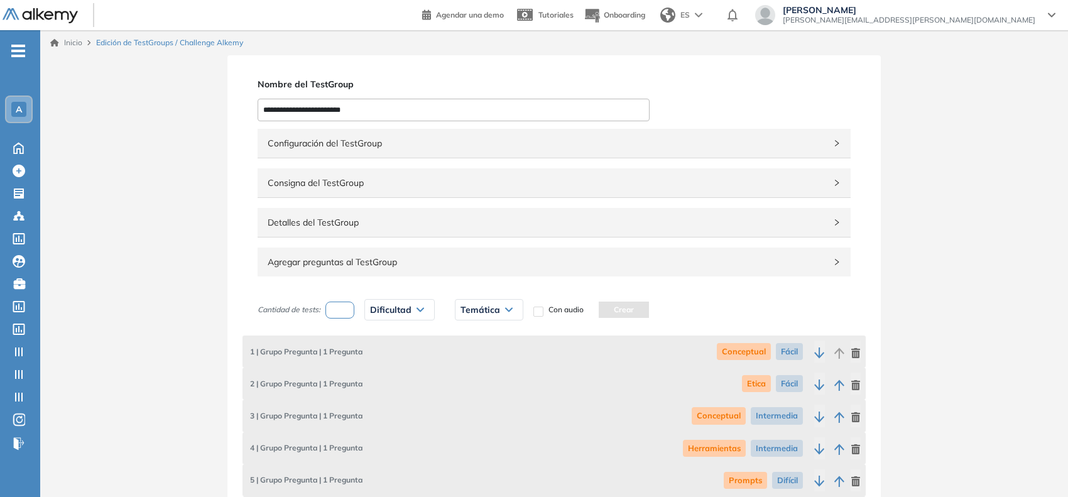
scroll to position [609, 0]
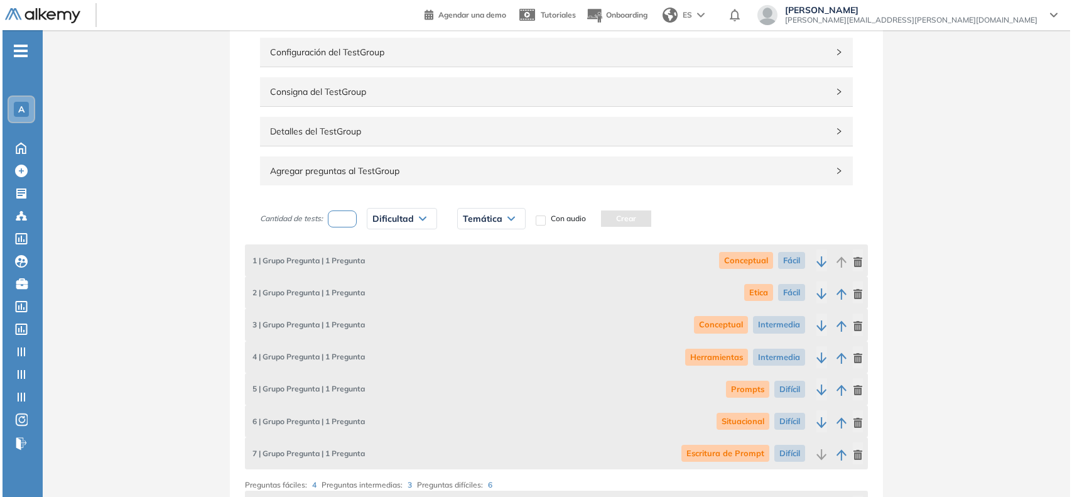
scroll to position [0, 0]
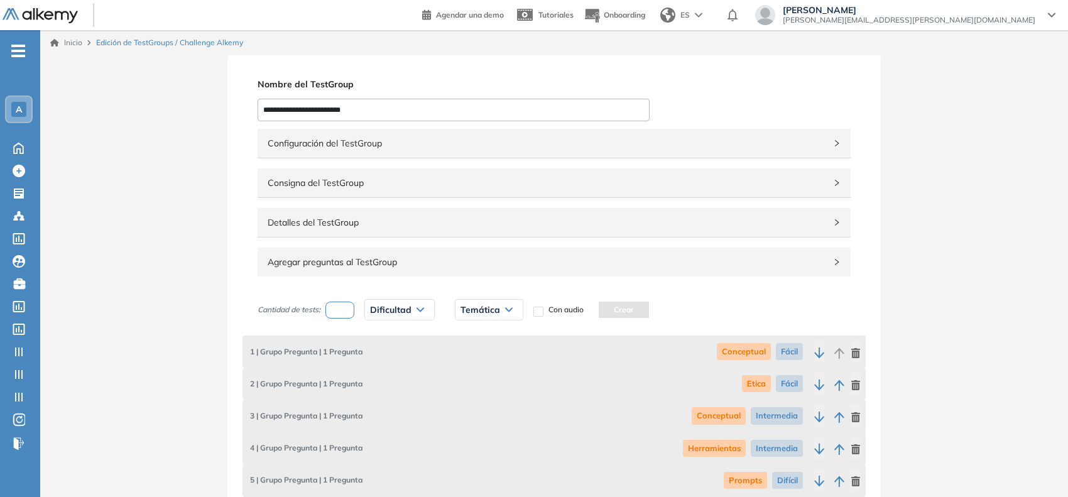
click at [11, 111] on div "A" at bounding box center [18, 109] width 15 height 15
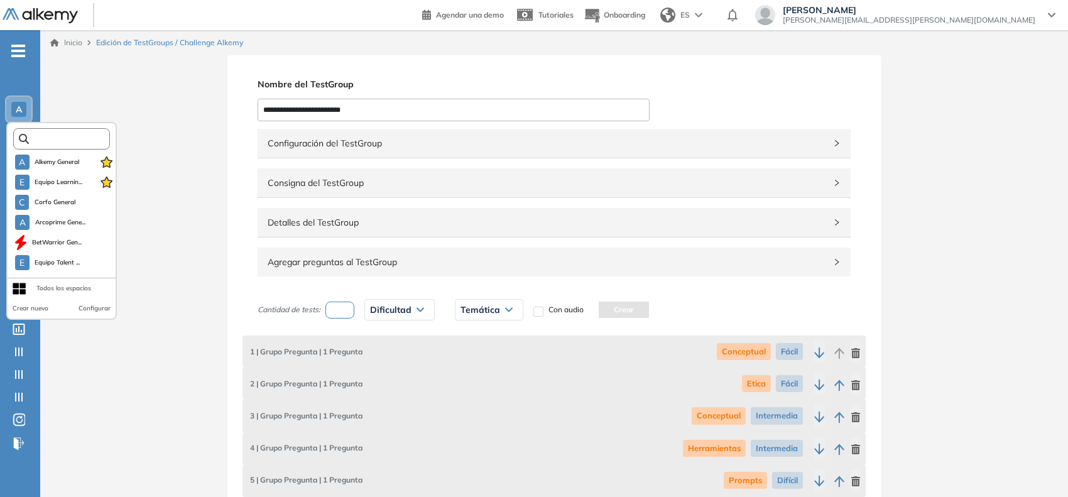
click at [51, 139] on input "text" at bounding box center [65, 138] width 73 height 9
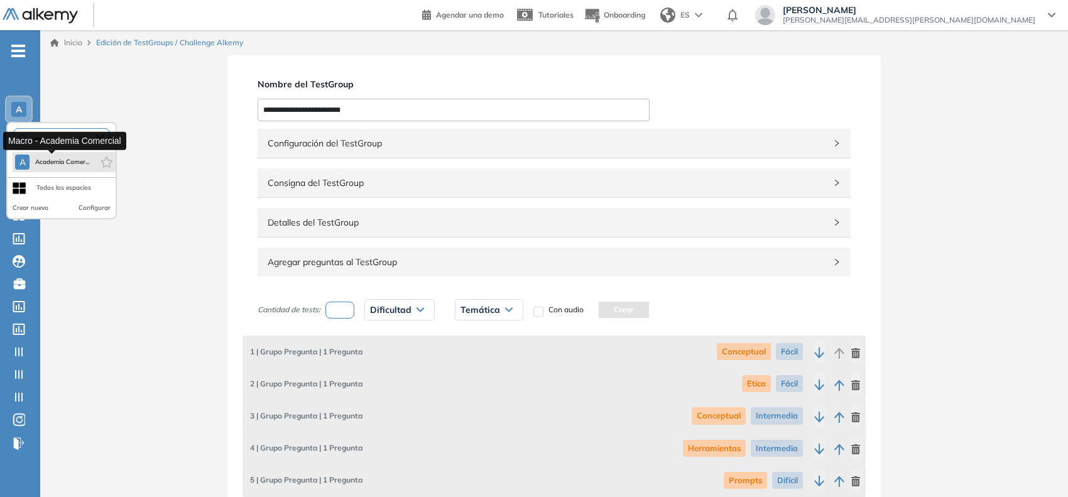
type input "****"
click at [52, 162] on span "Academia Comer..." at bounding box center [62, 162] width 55 height 10
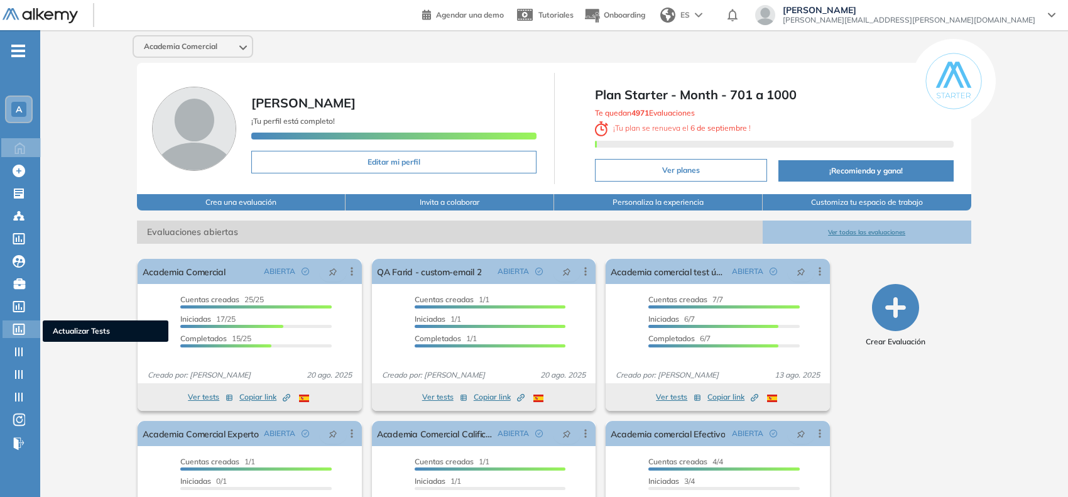
click at [18, 325] on icon at bounding box center [19, 328] width 13 height 11
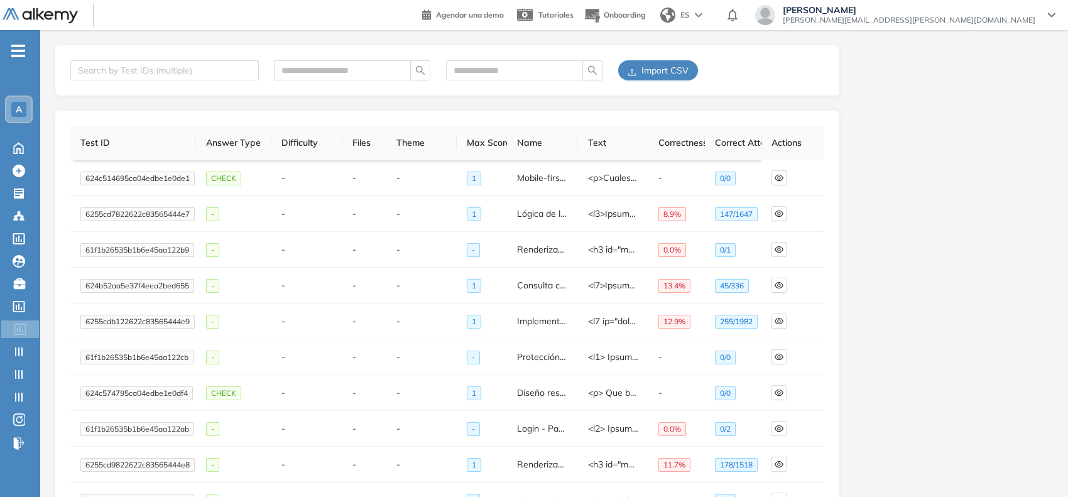
click at [644, 63] on span "Import CSV" at bounding box center [664, 70] width 47 height 14
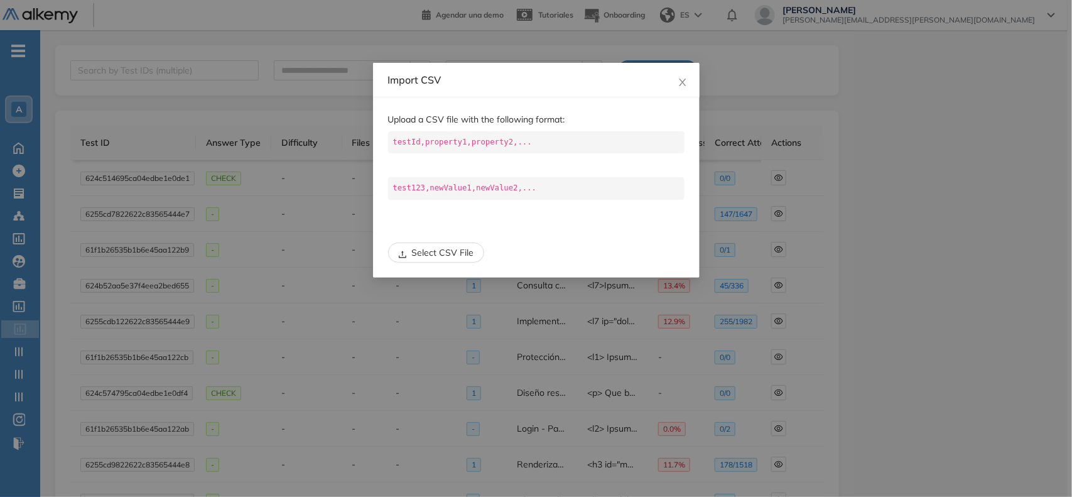
click at [462, 256] on span "Select CSV File" at bounding box center [443, 253] width 62 height 14
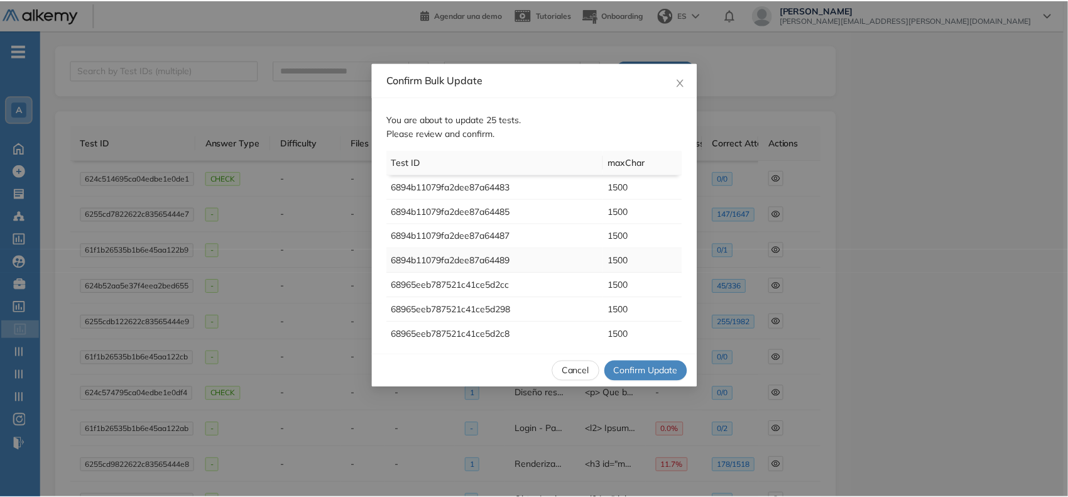
scroll to position [101, 0]
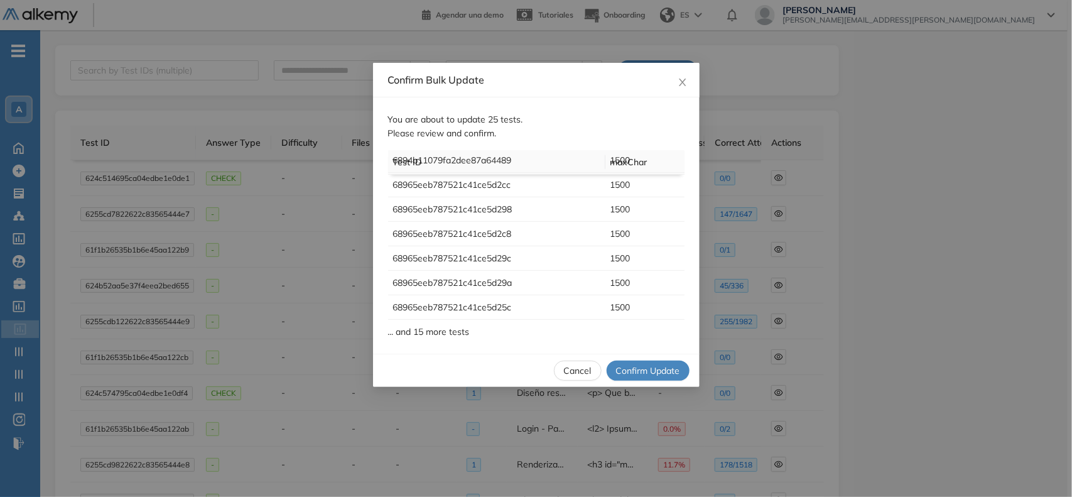
click at [622, 361] on button "Confirm Update" at bounding box center [648, 370] width 83 height 20
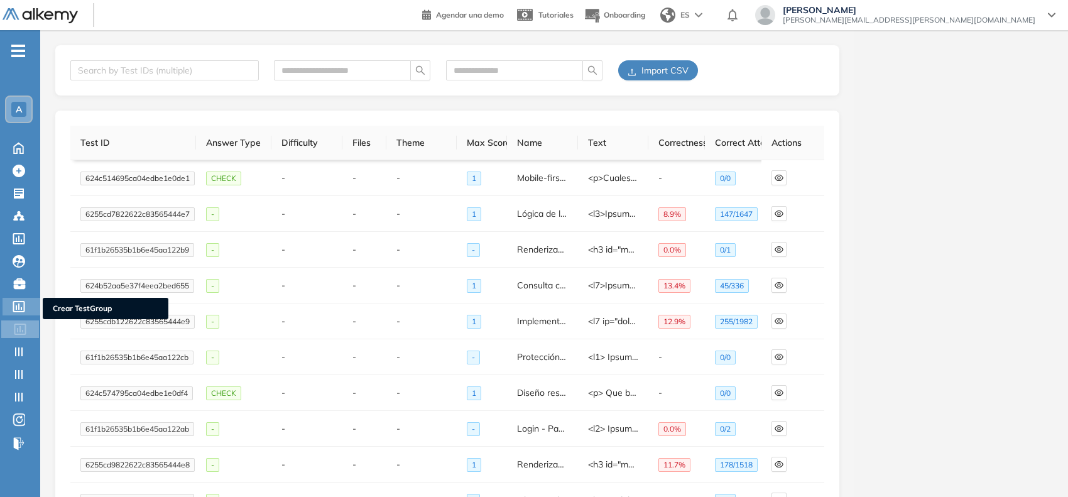
click at [19, 309] on icon at bounding box center [19, 306] width 12 height 11
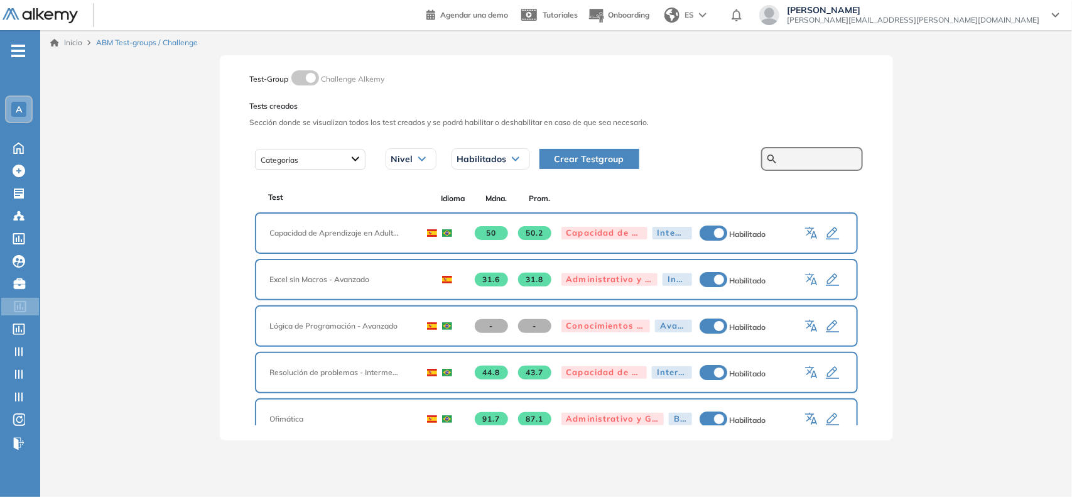
click at [782, 154] on input "text" at bounding box center [818, 158] width 75 height 11
type input "********"
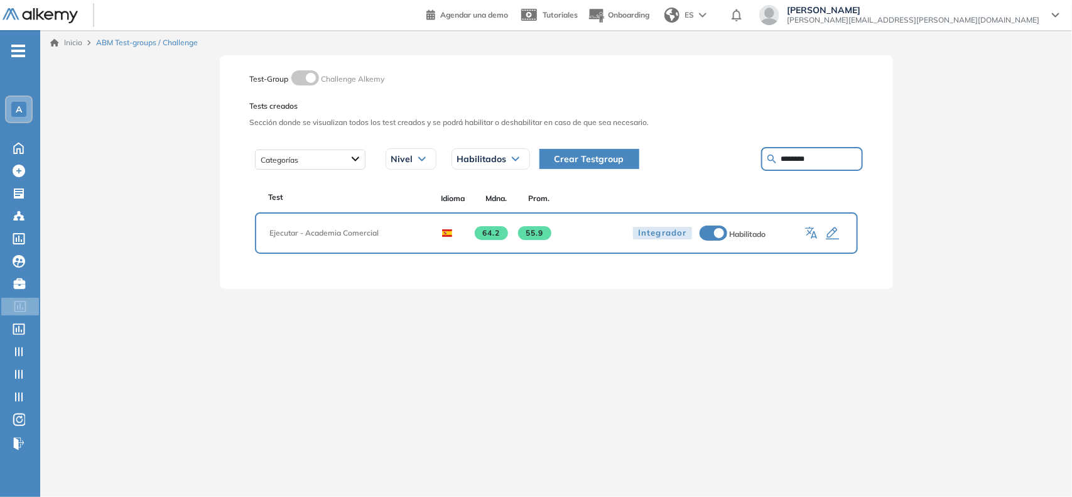
click at [834, 234] on icon "button" at bounding box center [832, 233] width 15 height 15
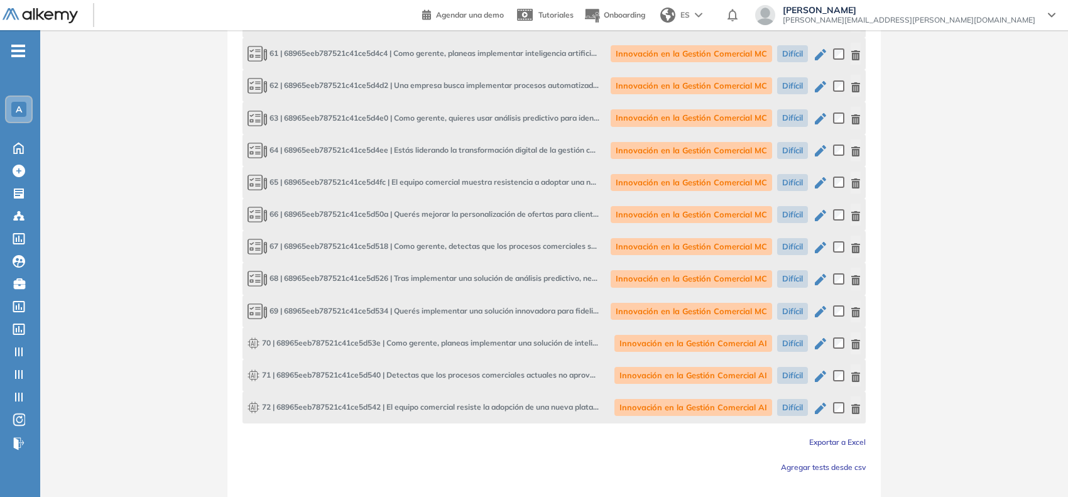
scroll to position [2758, 0]
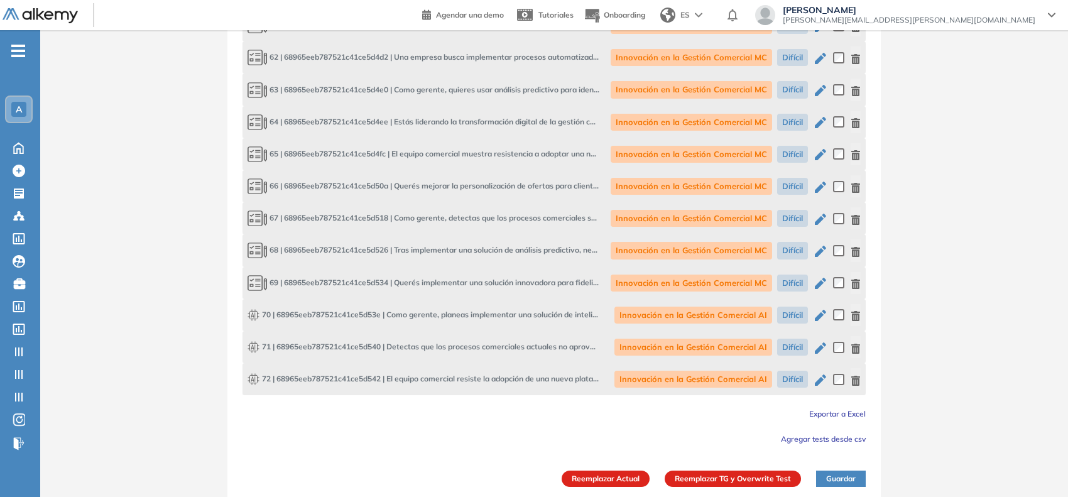
click at [851, 409] on span "Exportar a Excel" at bounding box center [837, 413] width 57 height 9
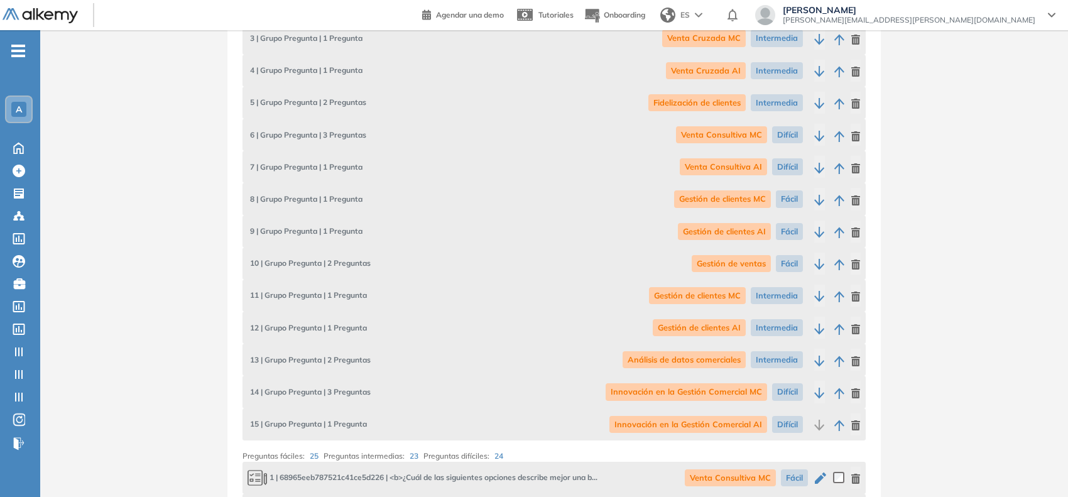
scroll to position [0, 0]
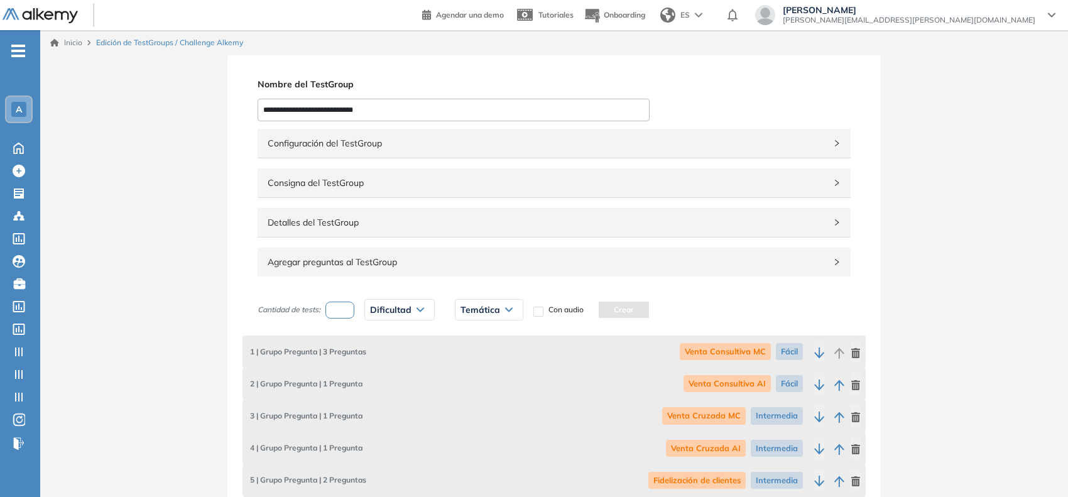
click at [308, 106] on input "**********" at bounding box center [453, 110] width 392 height 23
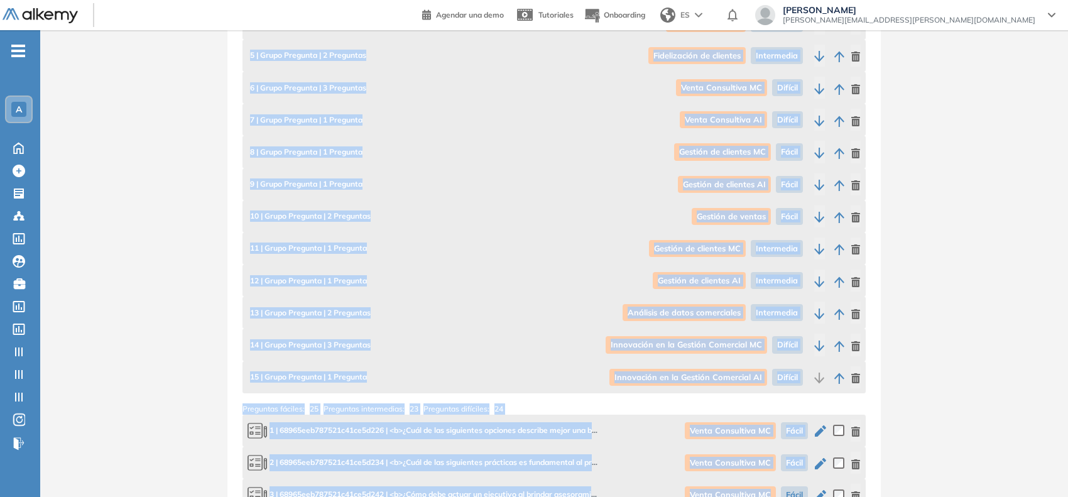
scroll to position [451, 0]
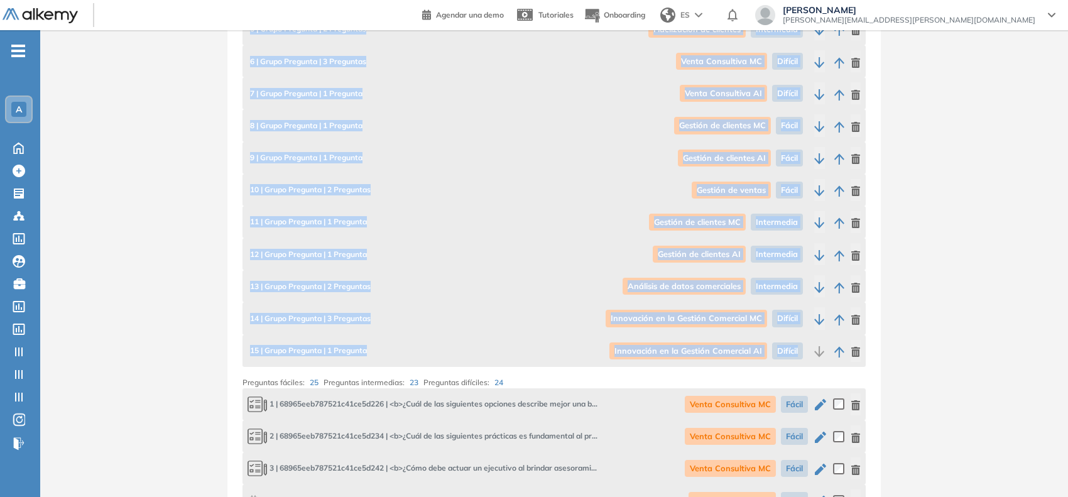
drag, startPoint x: 250, startPoint y: 126, endPoint x: 810, endPoint y: 350, distance: 603.6
click at [810, 350] on div "1 | Grupo Pregunta | 3 Preguntas Venta Consultiva MC Fácil 2 | Grupo Pregunta |…" at bounding box center [553, 125] width 623 height 482
click at [18, 303] on icon at bounding box center [19, 306] width 13 height 11
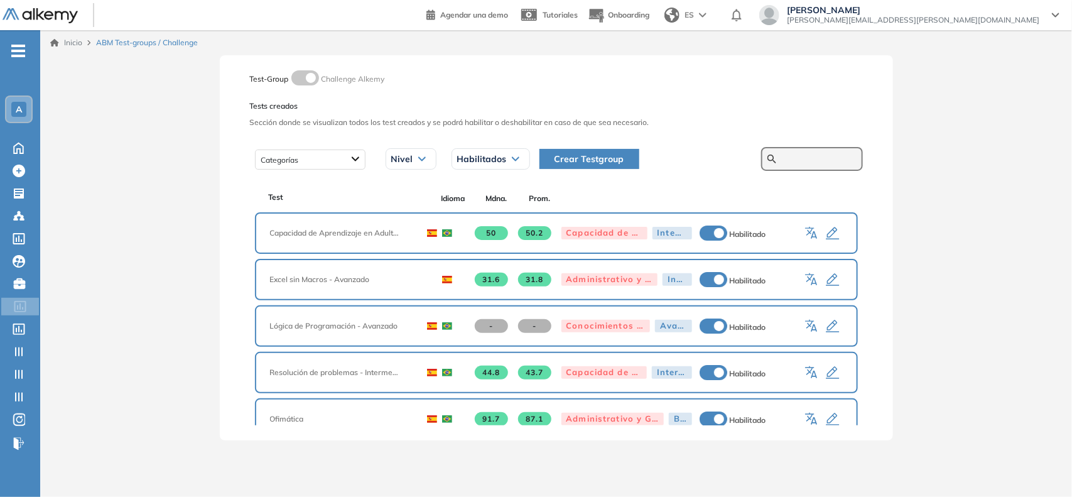
click at [799, 154] on input "text" at bounding box center [818, 158] width 75 height 11
type input "******"
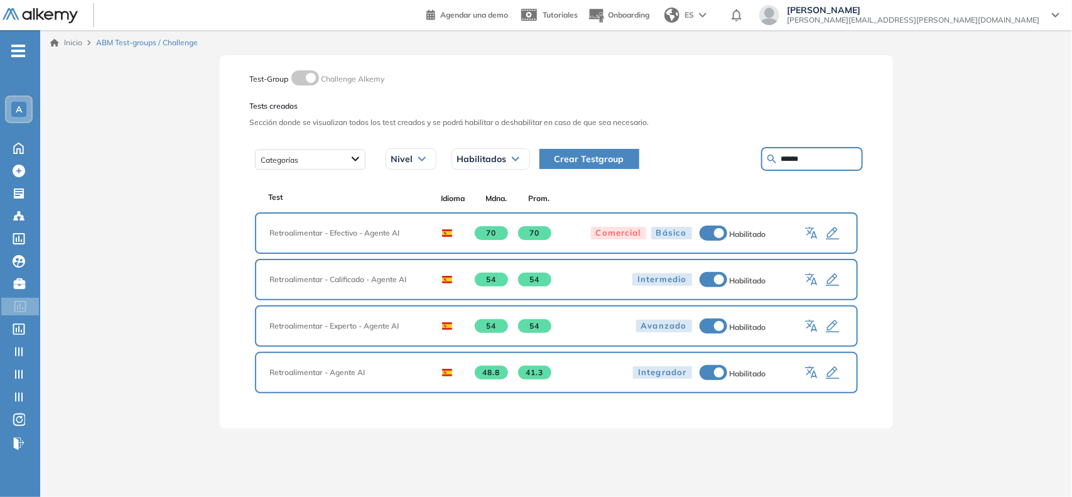
click at [837, 371] on icon "button" at bounding box center [832, 373] width 15 height 15
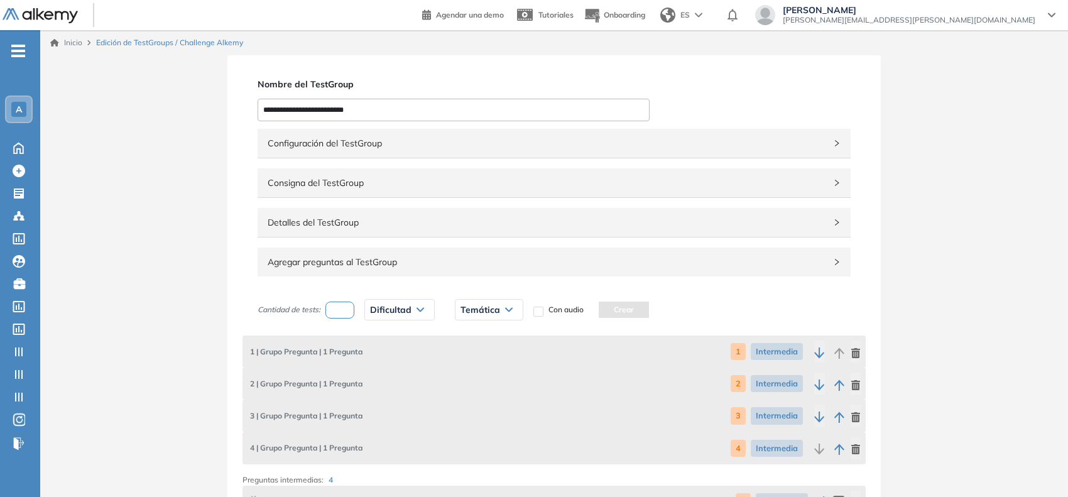
scroll to position [224, 0]
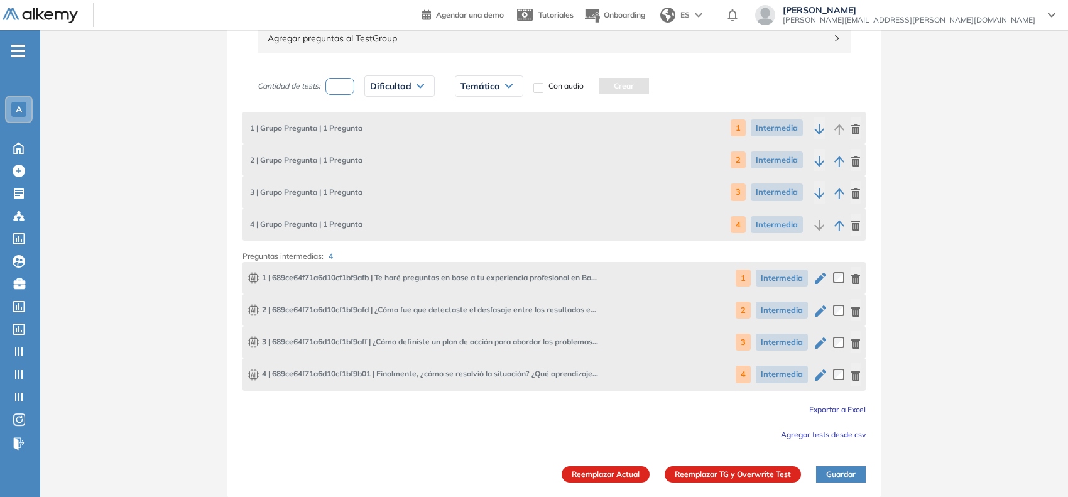
click at [823, 405] on span "Exportar a Excel" at bounding box center [837, 408] width 57 height 9
click at [17, 302] on icon at bounding box center [19, 306] width 13 height 11
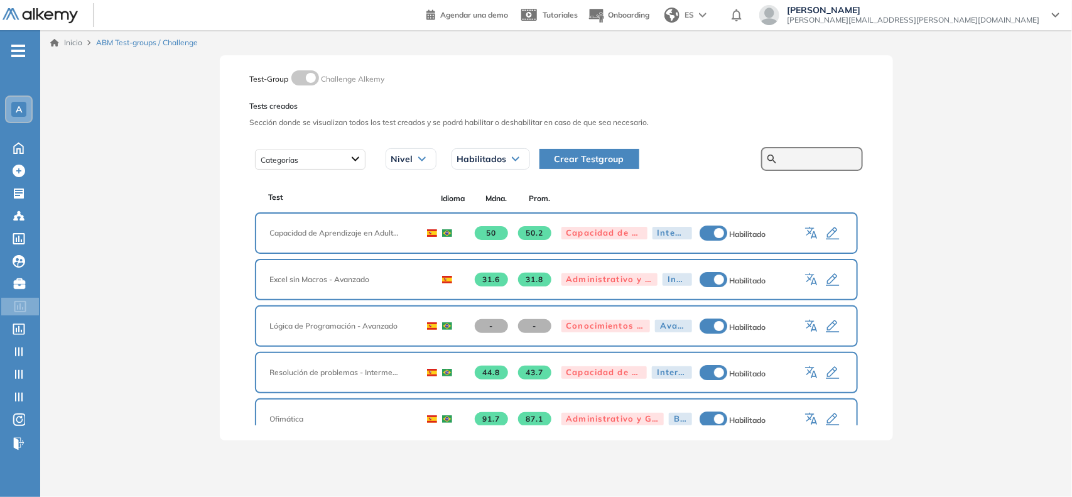
click at [803, 162] on input "text" at bounding box center [818, 158] width 75 height 11
type input "********"
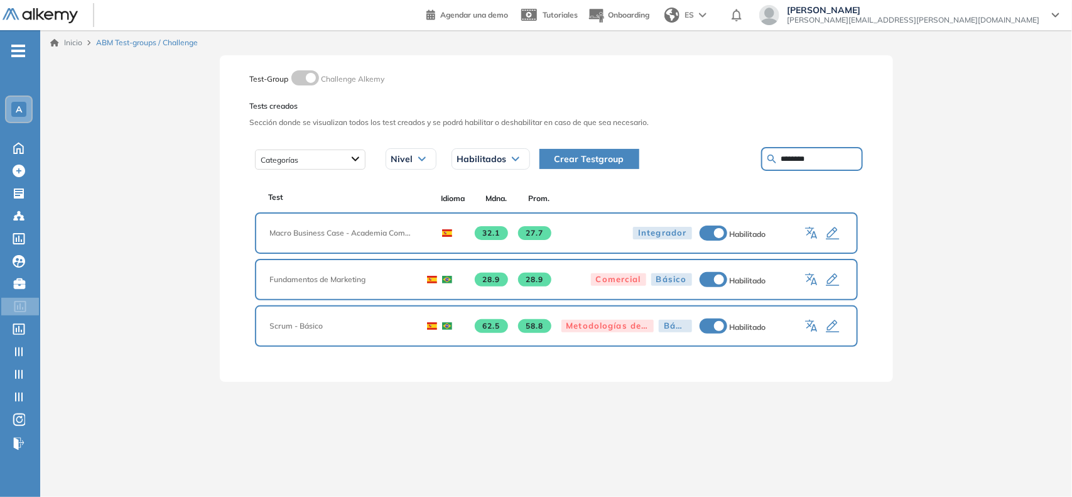
click at [833, 231] on icon "button" at bounding box center [832, 233] width 15 height 15
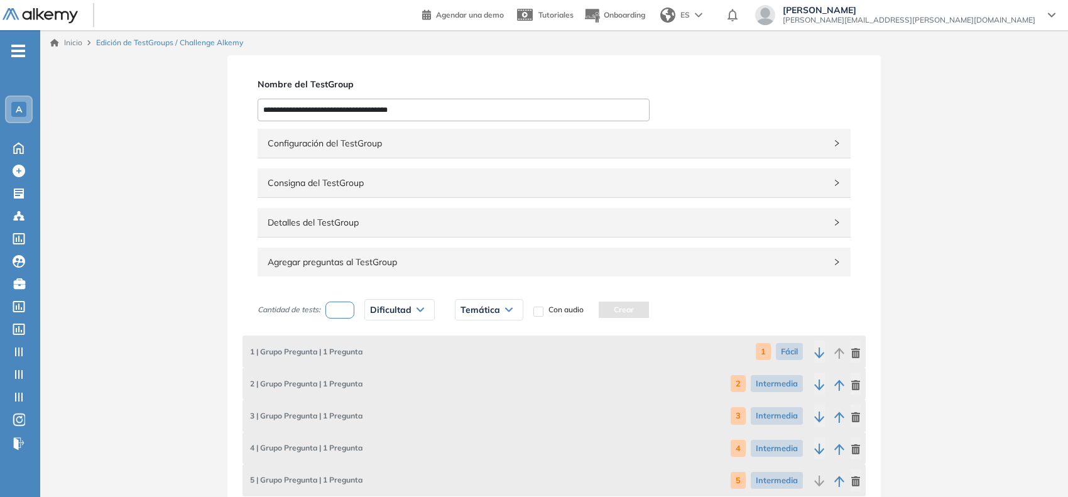
scroll to position [288, 0]
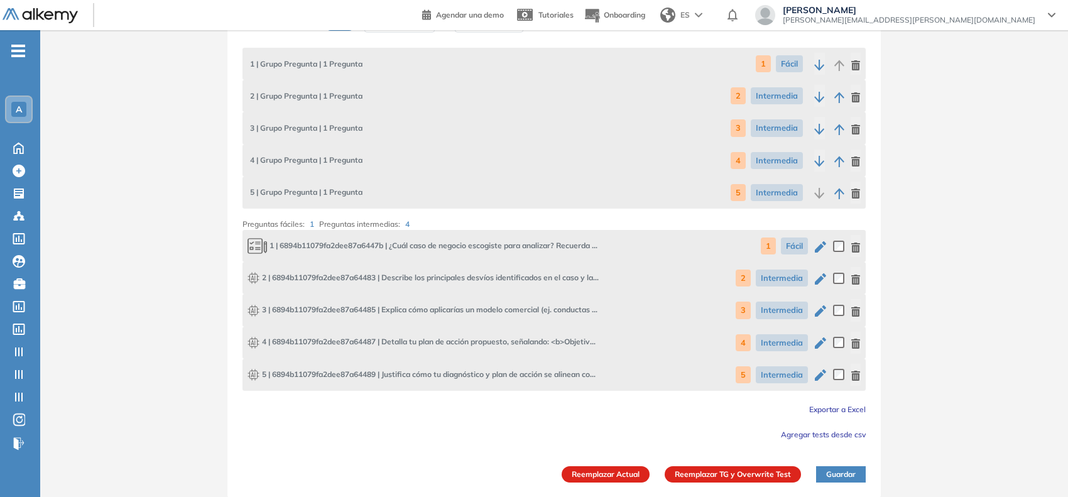
click at [852, 408] on span "Exportar a Excel" at bounding box center [837, 408] width 57 height 9
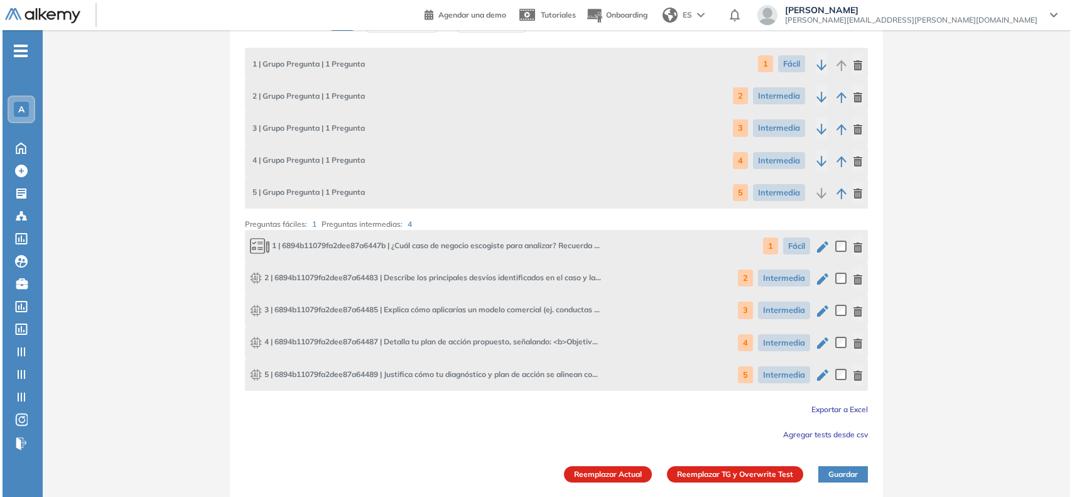
scroll to position [0, 0]
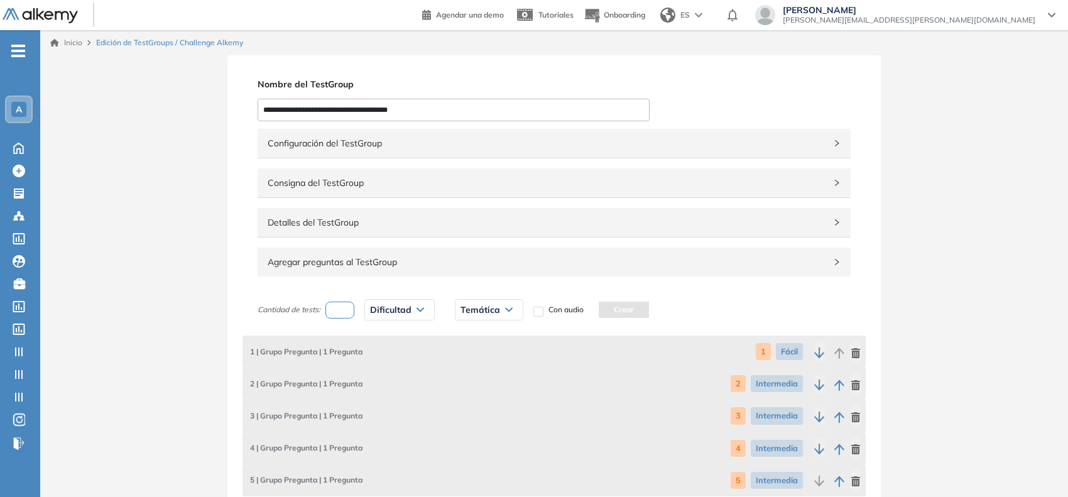
click at [387, 115] on input "**********" at bounding box center [453, 110] width 392 height 23
click at [24, 139] on icon at bounding box center [19, 146] width 22 height 15
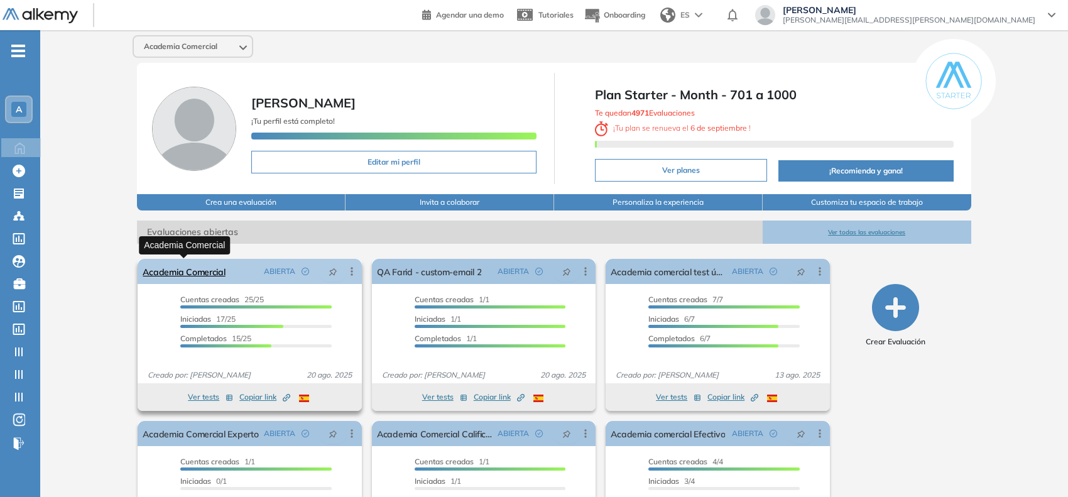
click at [200, 270] on link "Academia Comercial" at bounding box center [184, 271] width 82 height 25
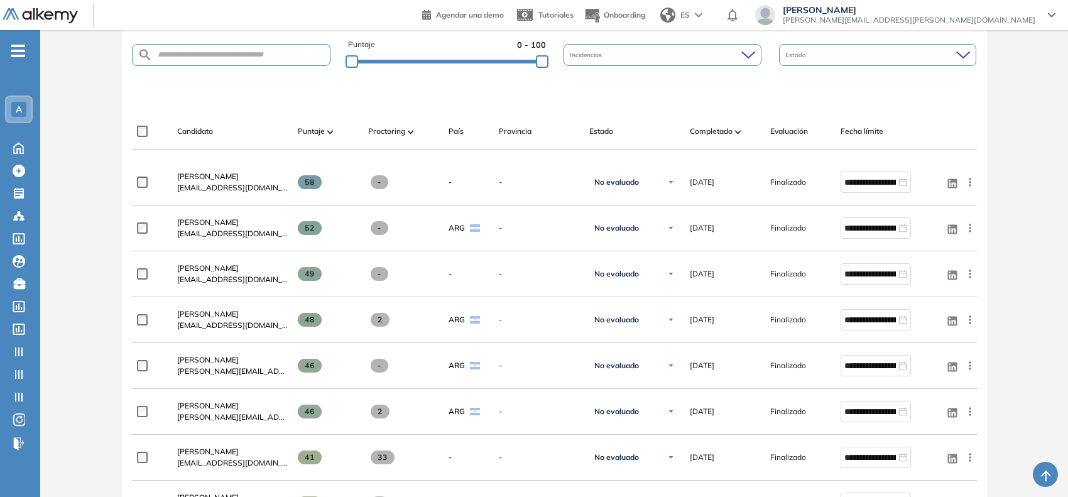
scroll to position [313, 0]
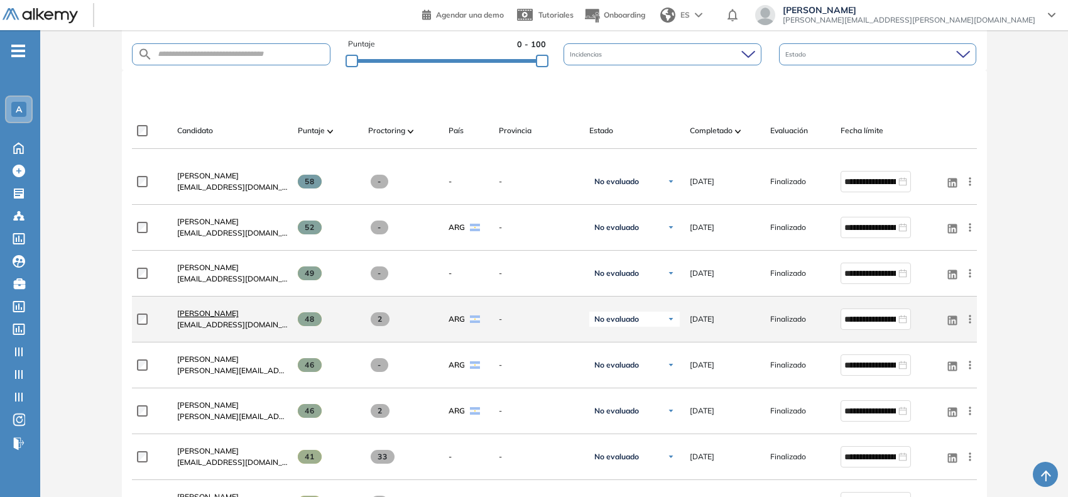
click at [209, 315] on span "[PERSON_NAME]" at bounding box center [208, 312] width 62 height 9
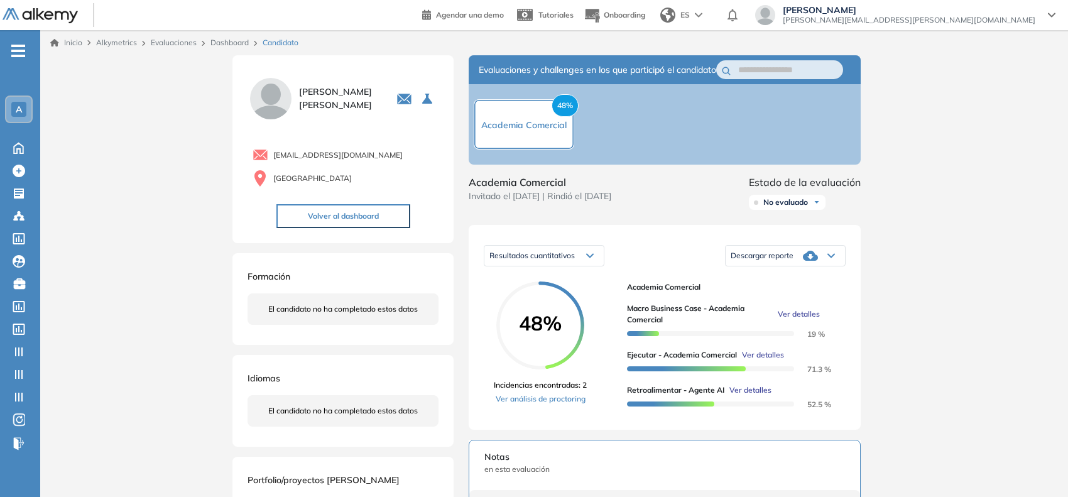
click at [754, 396] on span "Ver detalles" at bounding box center [750, 389] width 42 height 11
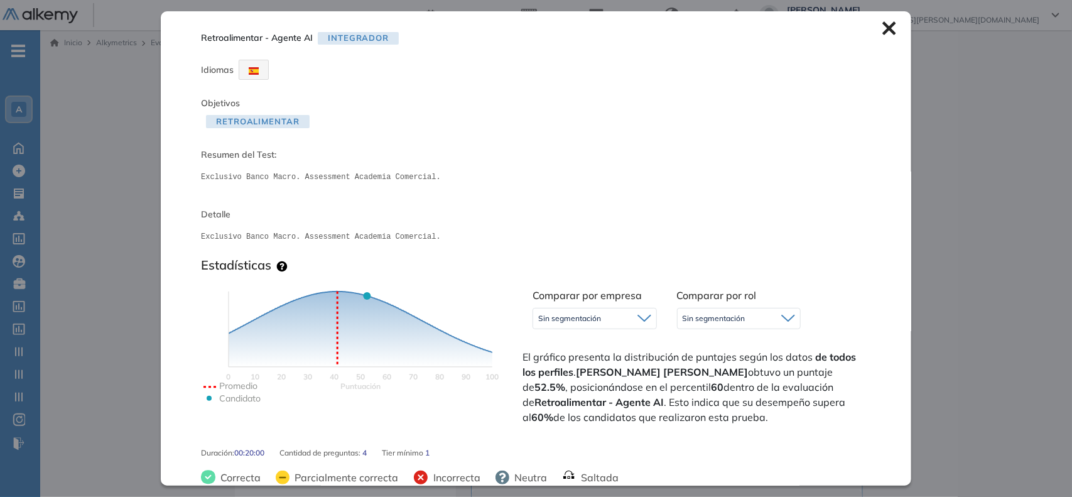
scroll to position [249, 0]
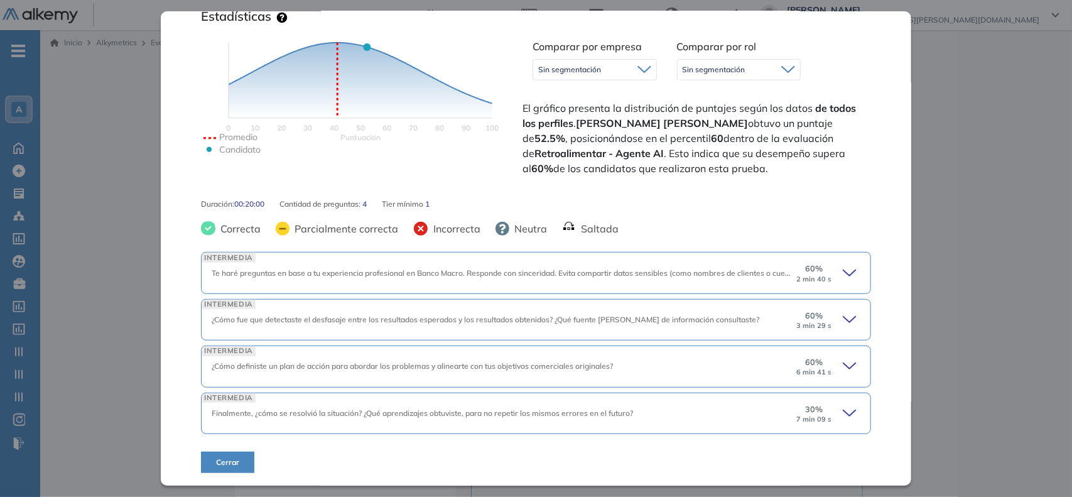
click at [843, 410] on icon at bounding box center [852, 413] width 18 height 18
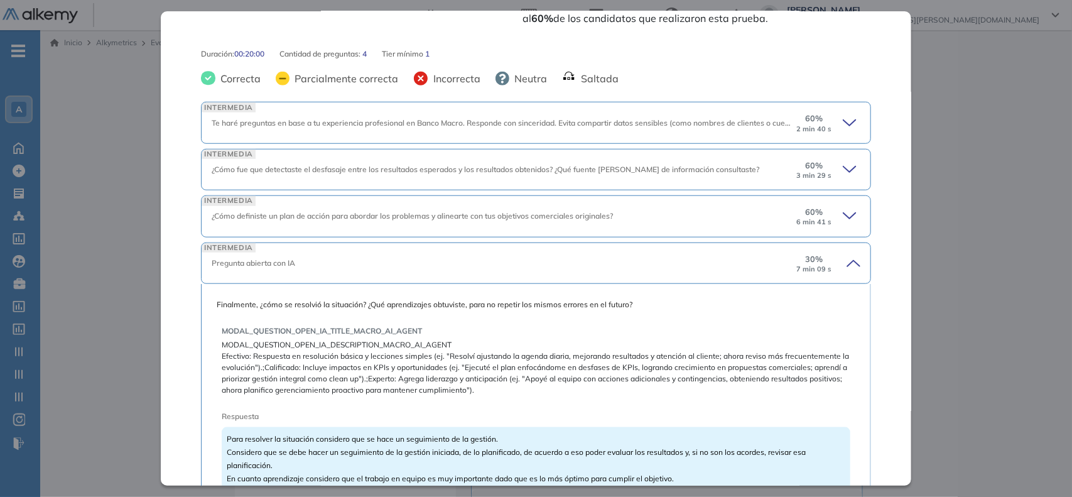
scroll to position [393, 0]
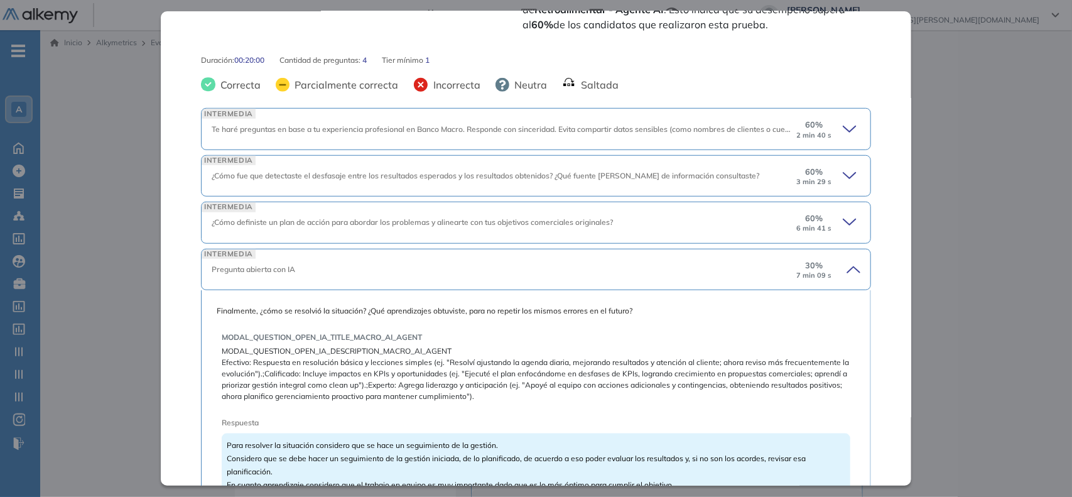
click at [843, 218] on icon at bounding box center [852, 223] width 18 height 18
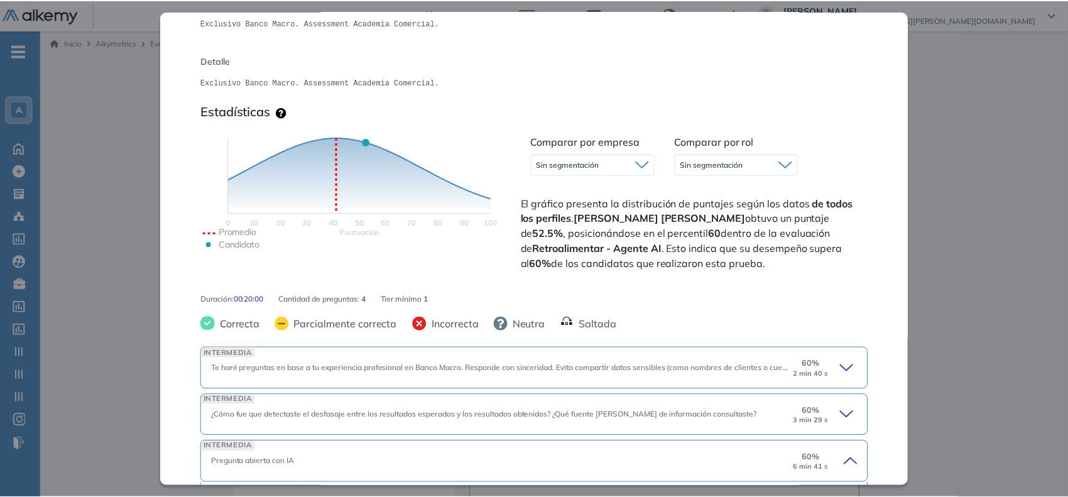
scroll to position [0, 0]
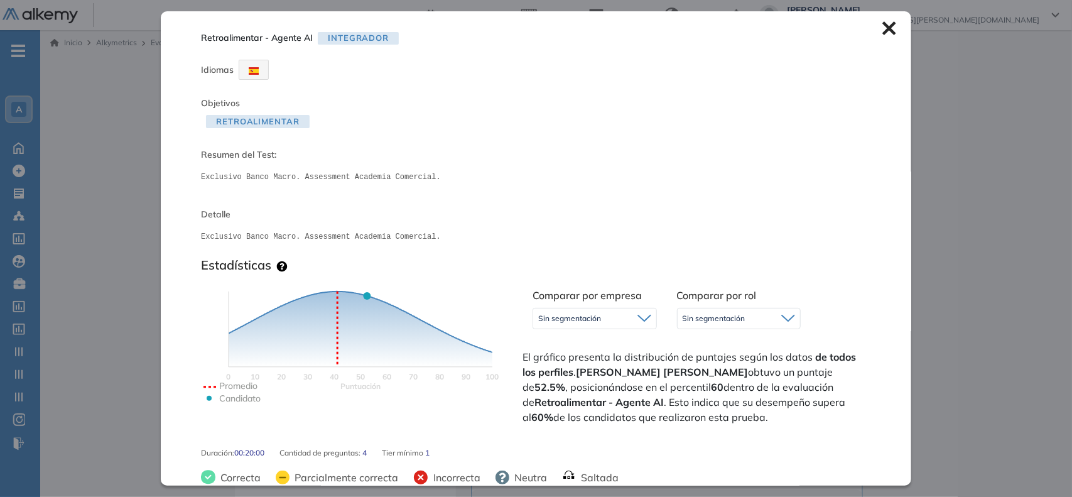
click at [884, 24] on icon at bounding box center [888, 28] width 13 height 13
